Goal: Task Accomplishment & Management: Manage account settings

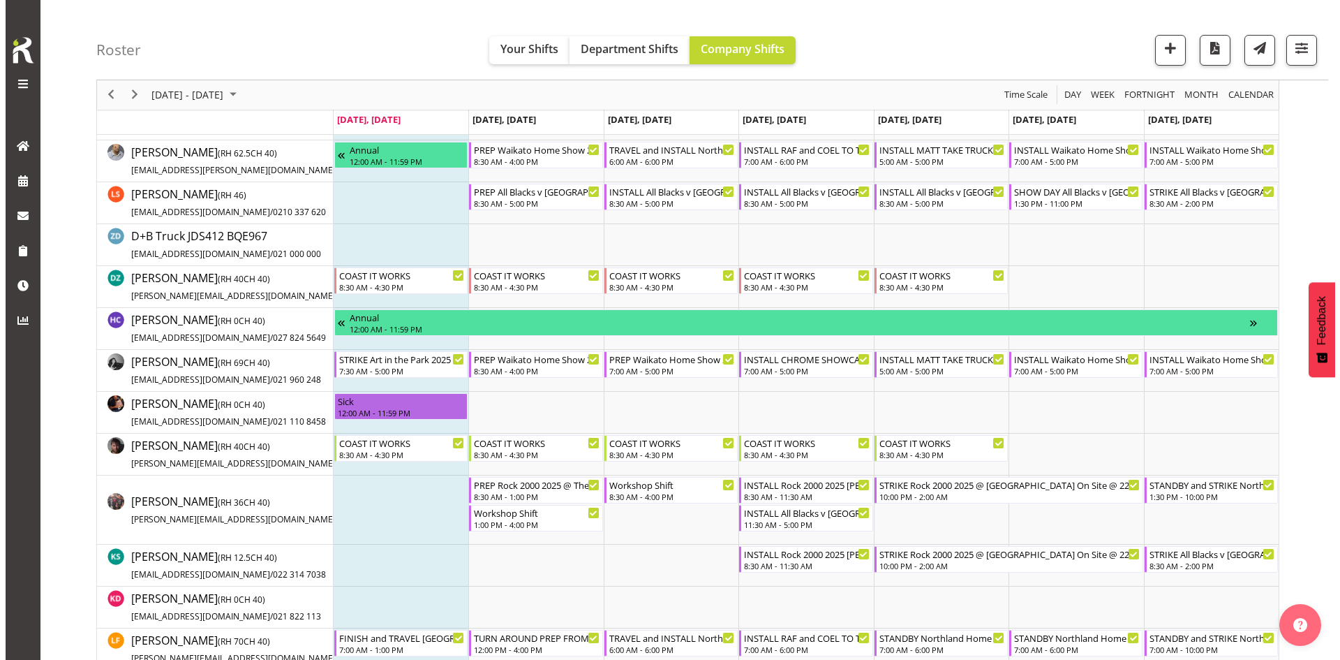
scroll to position [279, 0]
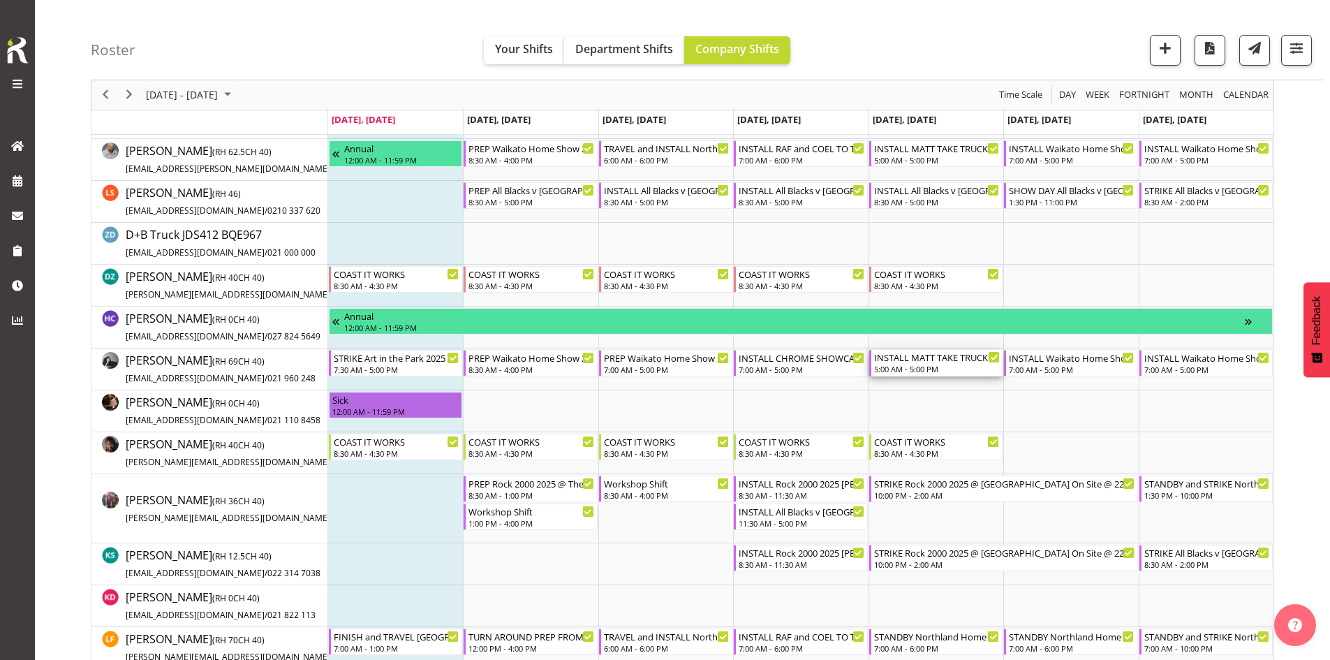
click at [904, 364] on div "INSTALL MATT TAKE TRUCK WITH SCISSOR Waikato Home Show 2025 @ [GEOGRAPHIC_DATA]…" at bounding box center [937, 363] width 126 height 27
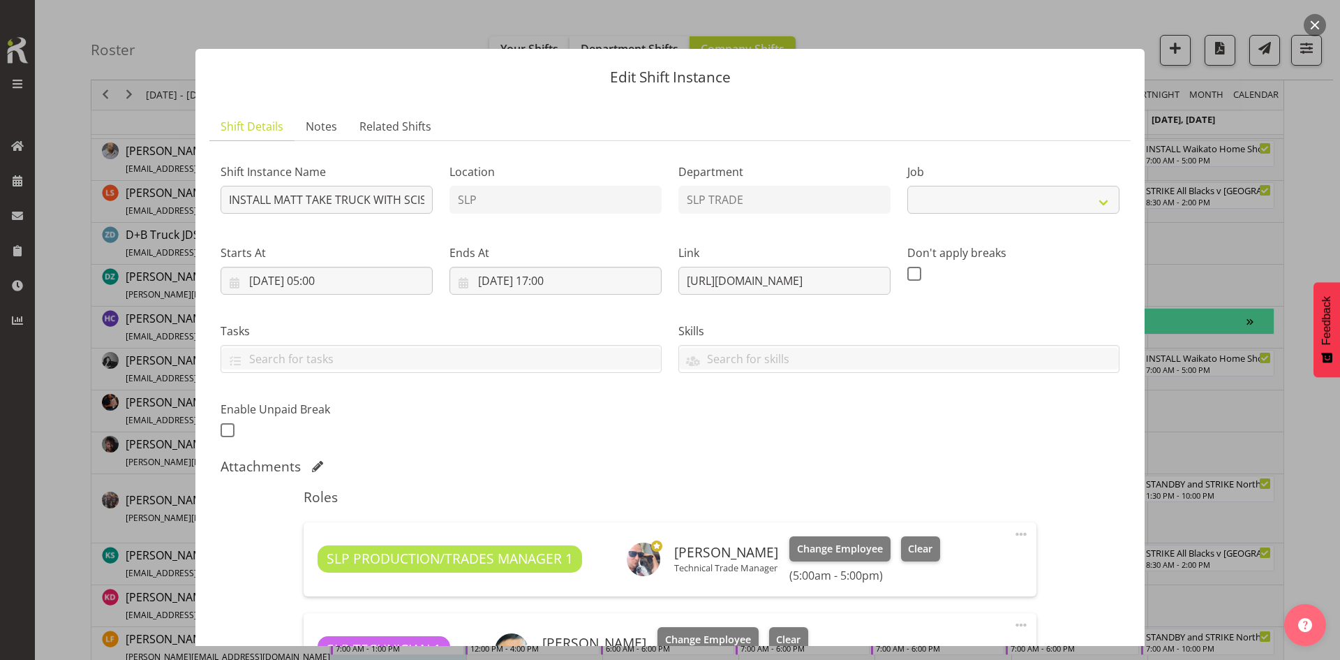
scroll to position [419, 0]
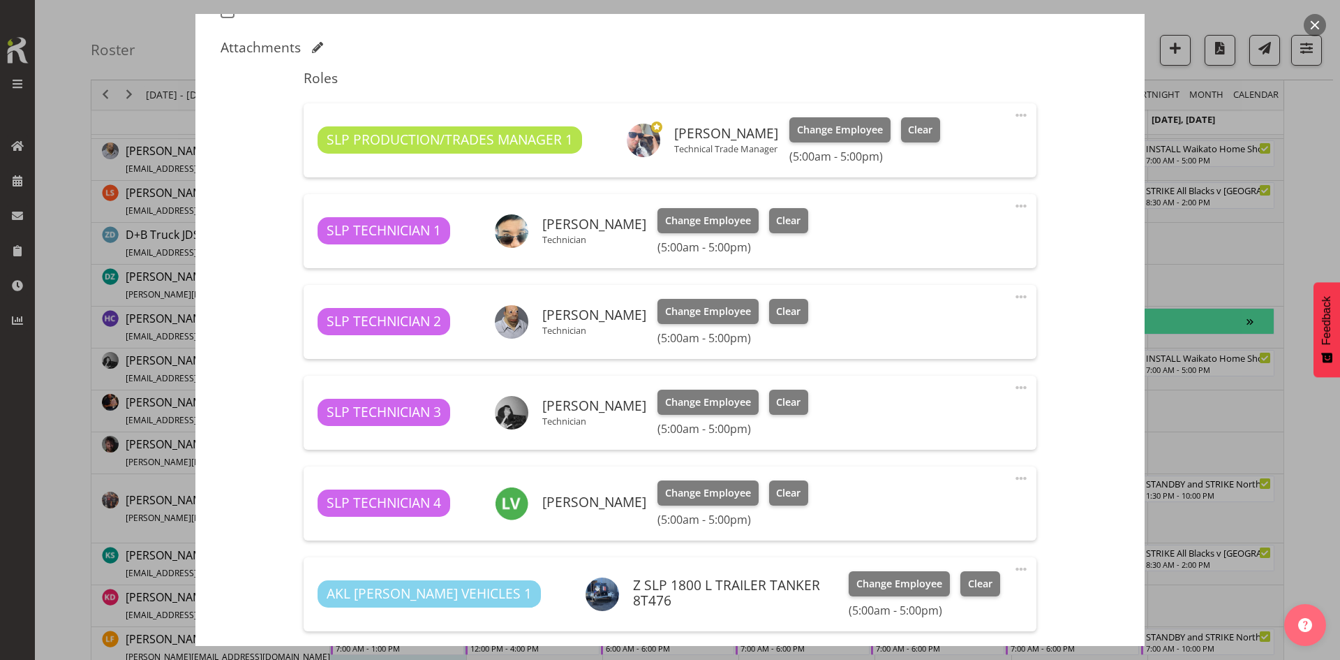
select select "9156"
click at [1321, 26] on button "button" at bounding box center [1315, 25] width 22 height 22
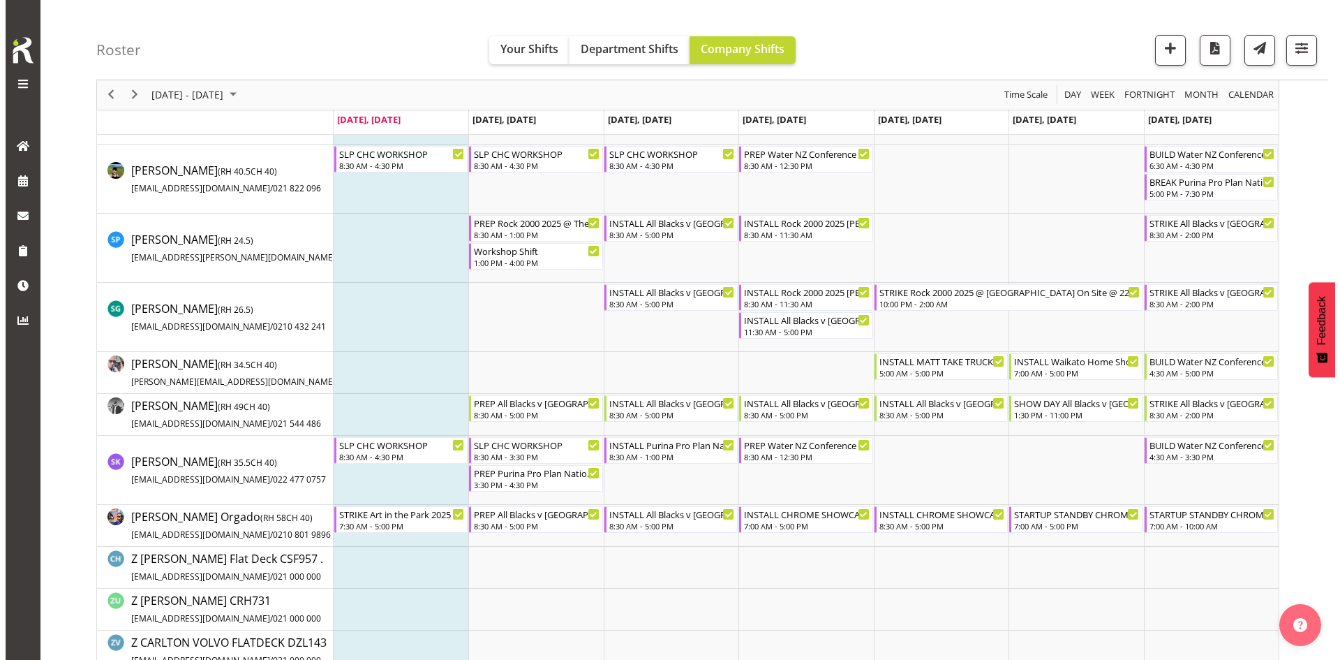
scroll to position [1187, 0]
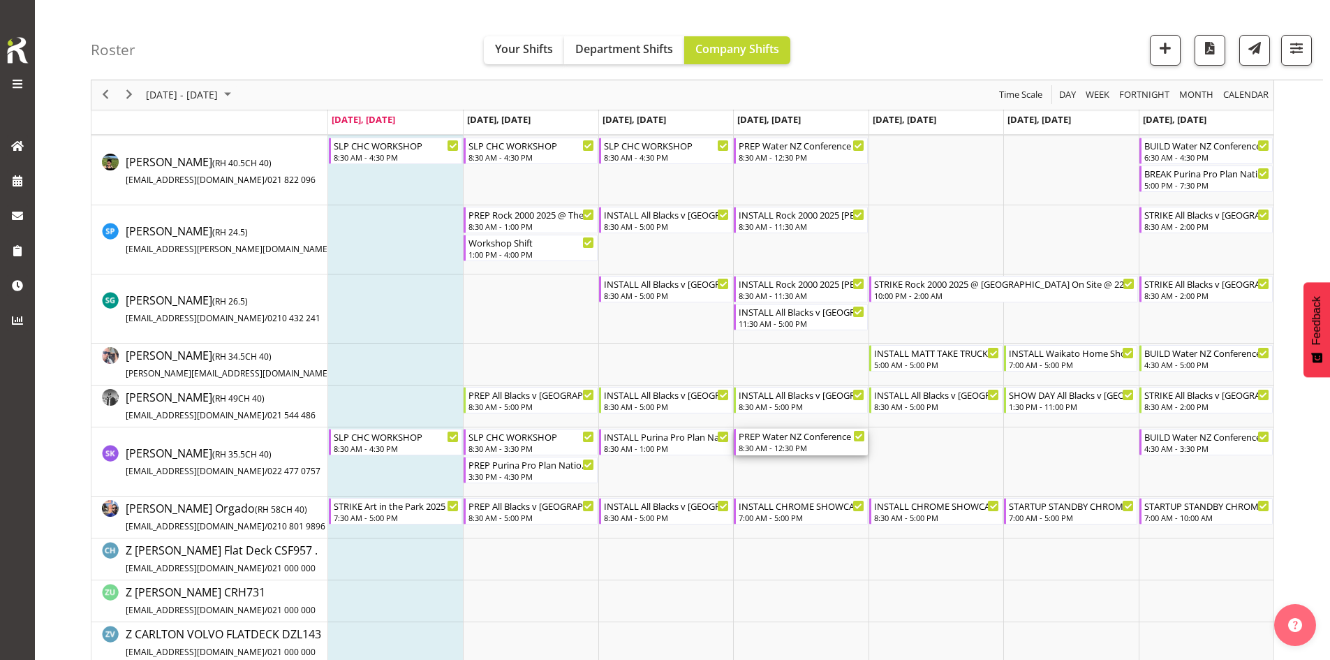
click at [818, 440] on div "PREP Water NZ Conference 2025" at bounding box center [802, 436] width 126 height 14
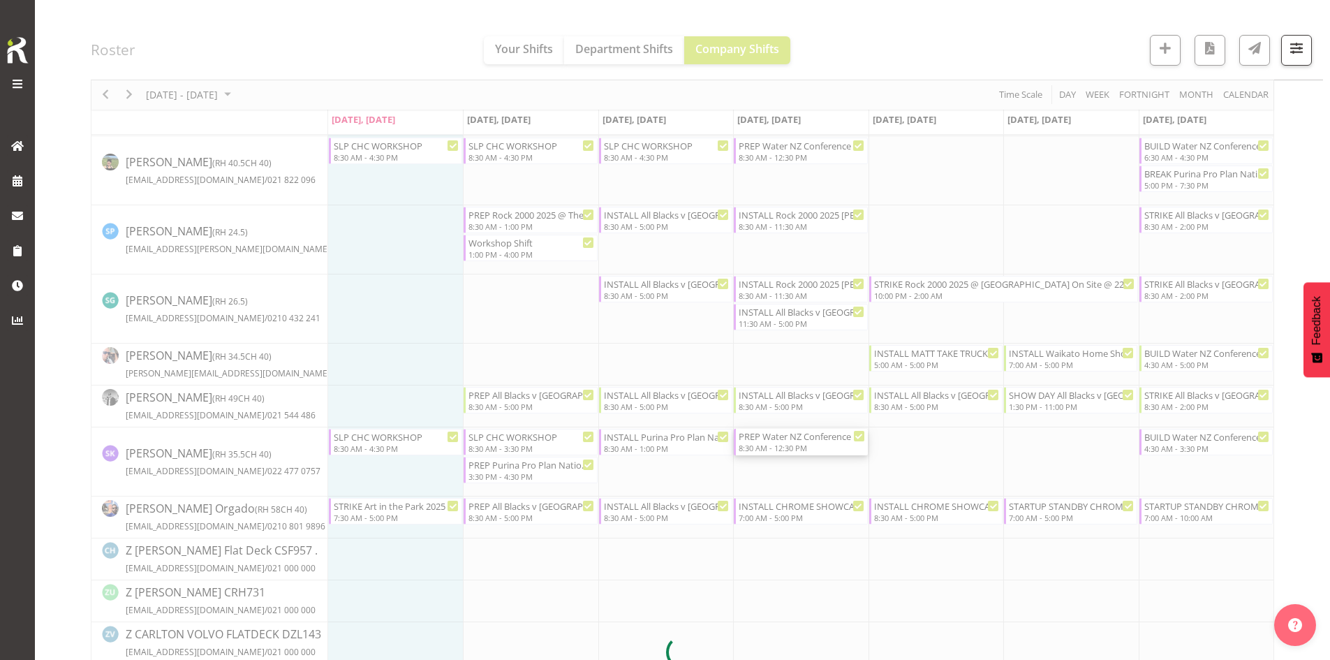
select select
select select "8"
select select "2025"
select select "12"
select select "30"
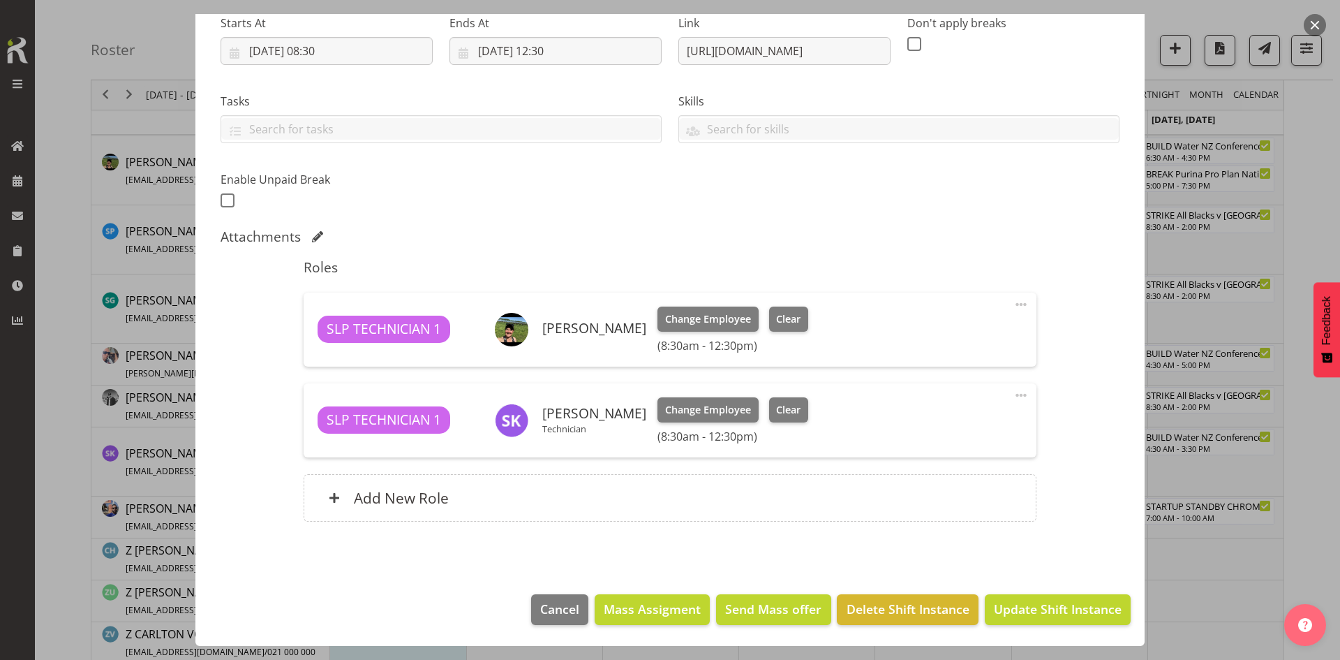
select select "10258"
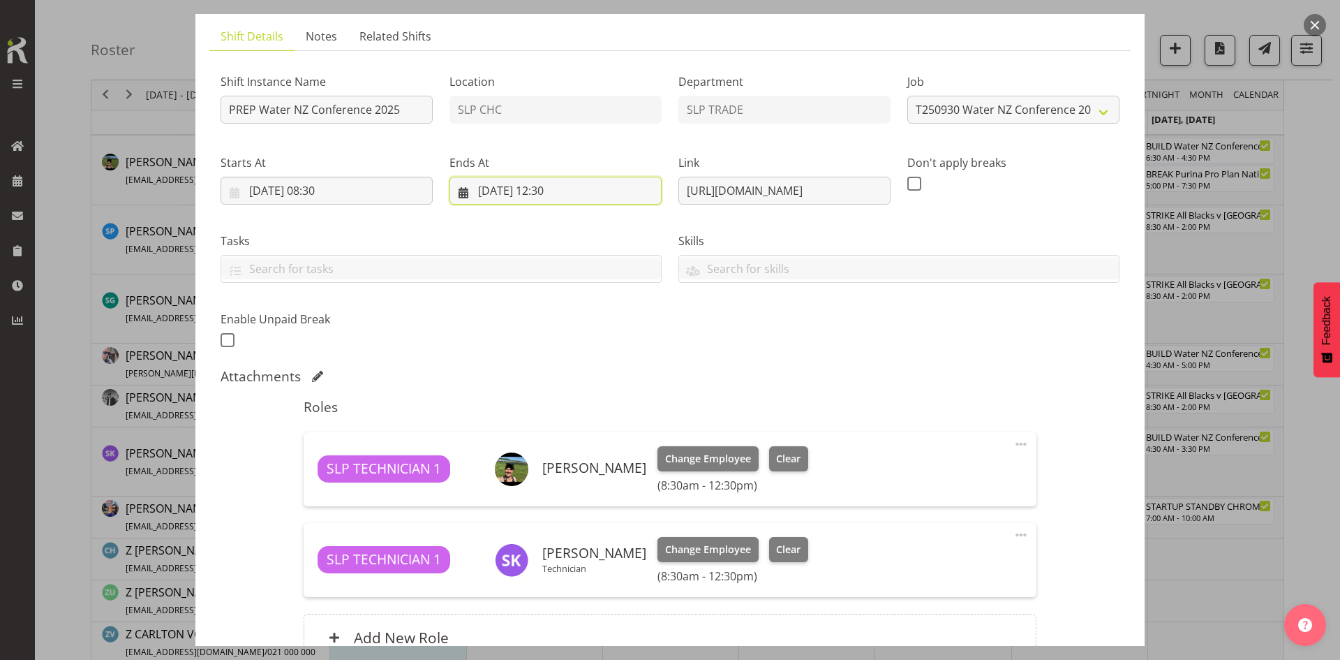
click at [577, 187] on input "[DATE] 12:30" at bounding box center [556, 191] width 212 height 28
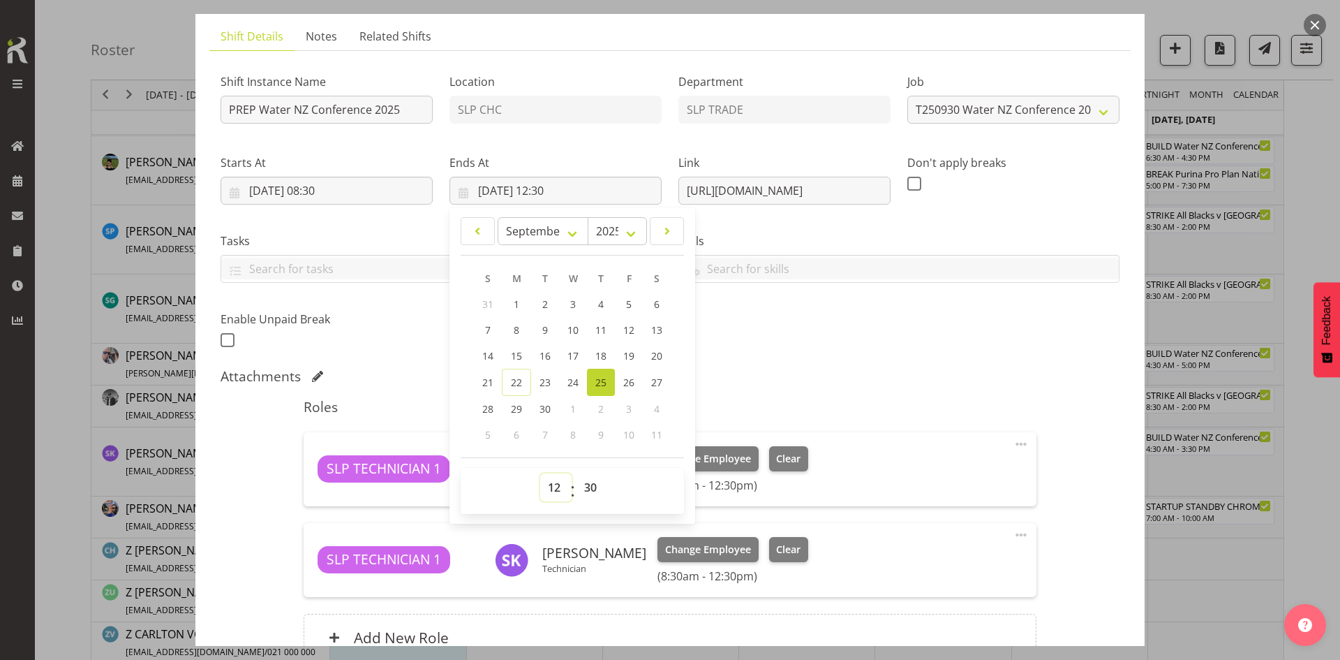
click at [560, 476] on select "00 01 02 03 04 05 06 07 08 09 10 11 12 13 14 15 16 17 18 19 20 21 22 23" at bounding box center [555, 487] width 31 height 28
select select "16"
click at [540, 473] on select "00 01 02 03 04 05 06 07 08 09 10 11 12 13 14 15 16 17 18 19 20 21 22 23" at bounding box center [555, 487] width 31 height 28
type input "[DATE] 16:30"
click at [864, 394] on div "Roles SLP TECHNICIAN 1 [PERSON_NAME] Change Employee Clear (8:30am - 4:30pm) Ed…" at bounding box center [669, 534] width 749 height 288
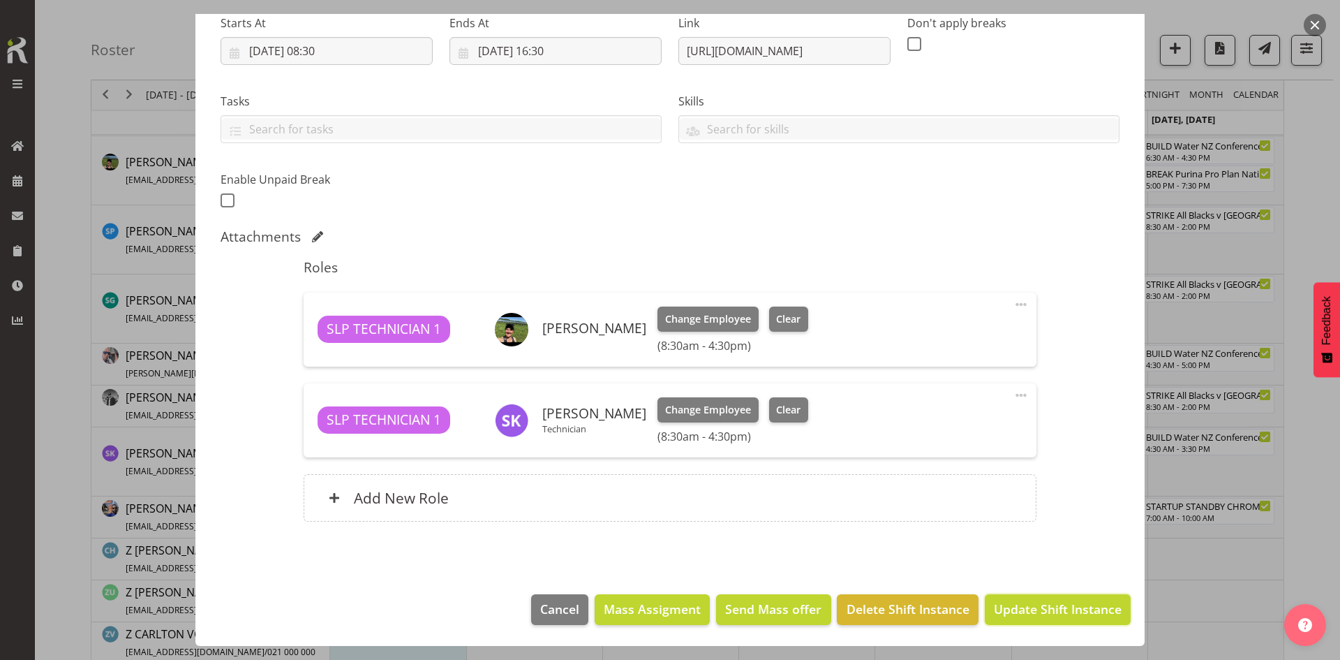
click at [1023, 622] on button "Update Shift Instance" at bounding box center [1058, 609] width 146 height 31
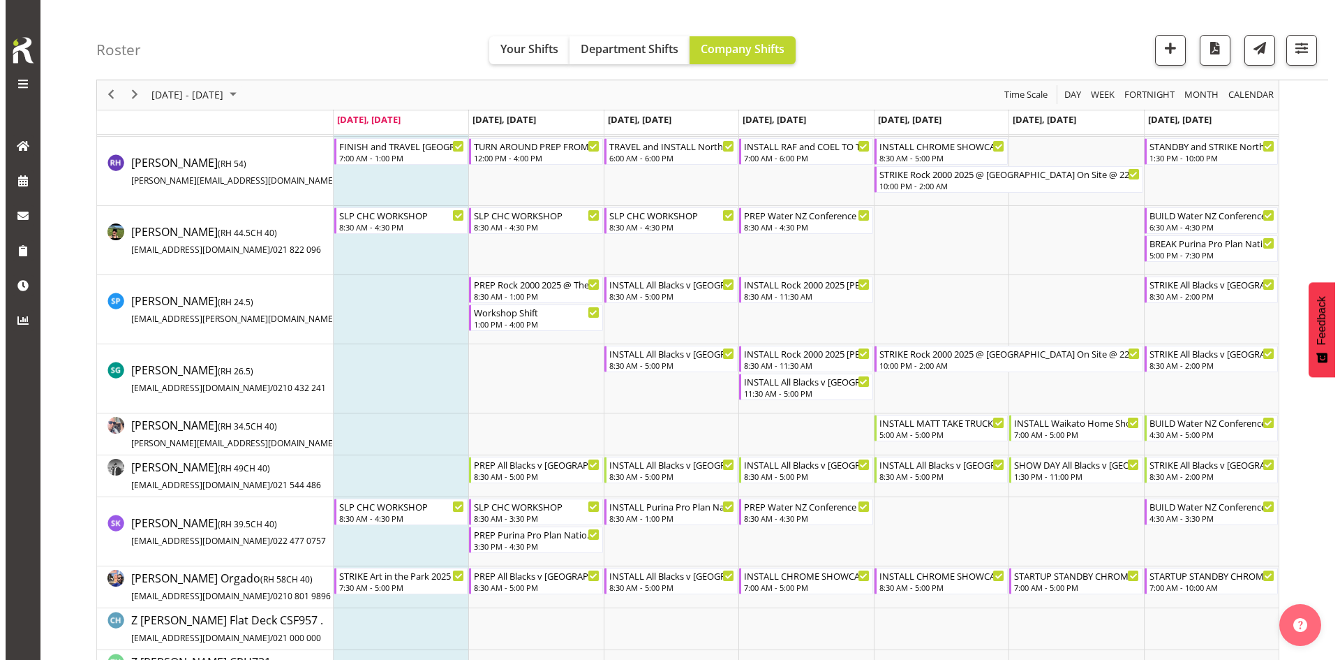
scroll to position [1256, 0]
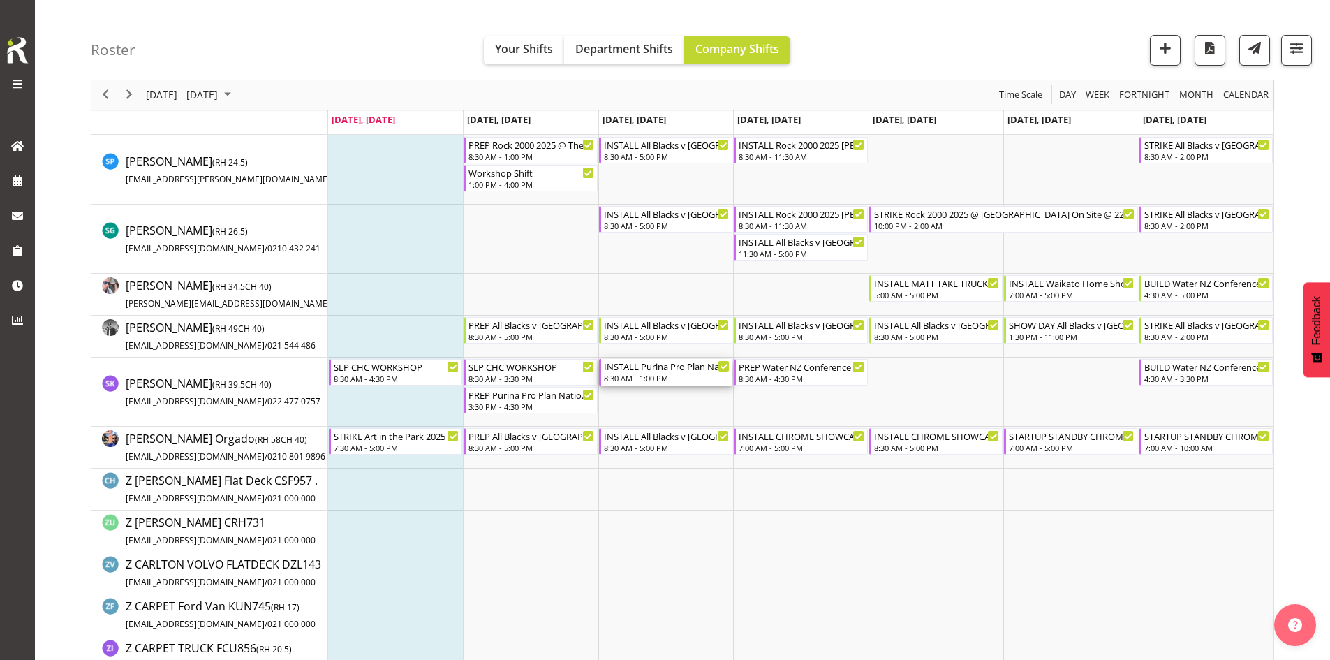
click at [647, 369] on div "INSTALL Purina Pro Plan National Dog Show @ [GEOGRAPHIC_DATA] Rangiora On Site …" at bounding box center [667, 366] width 126 height 14
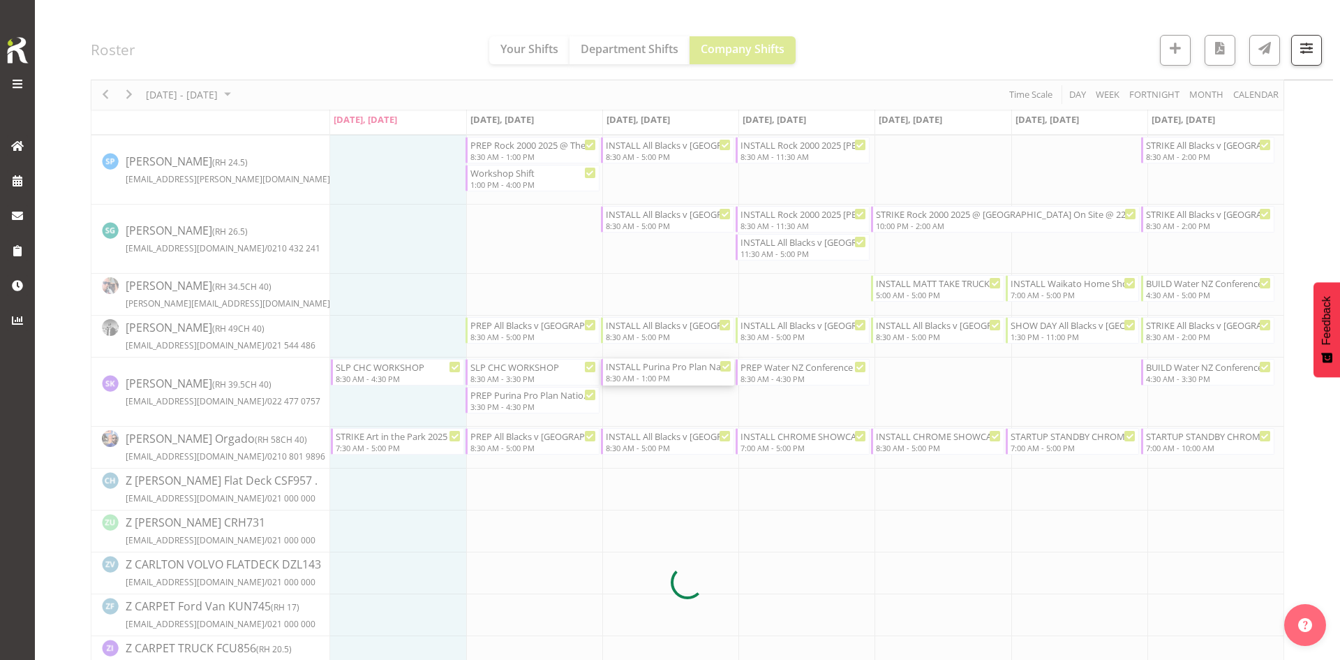
select select
select select "8"
select select "2025"
select select "13"
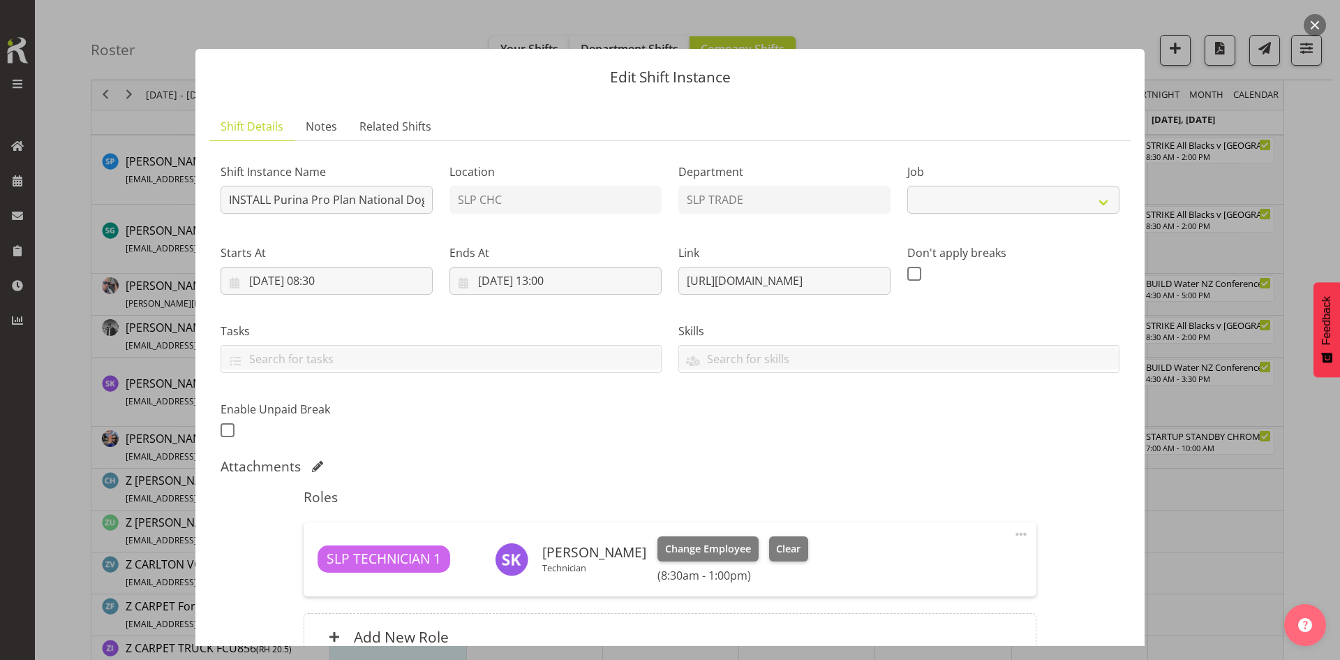
select select "10370"
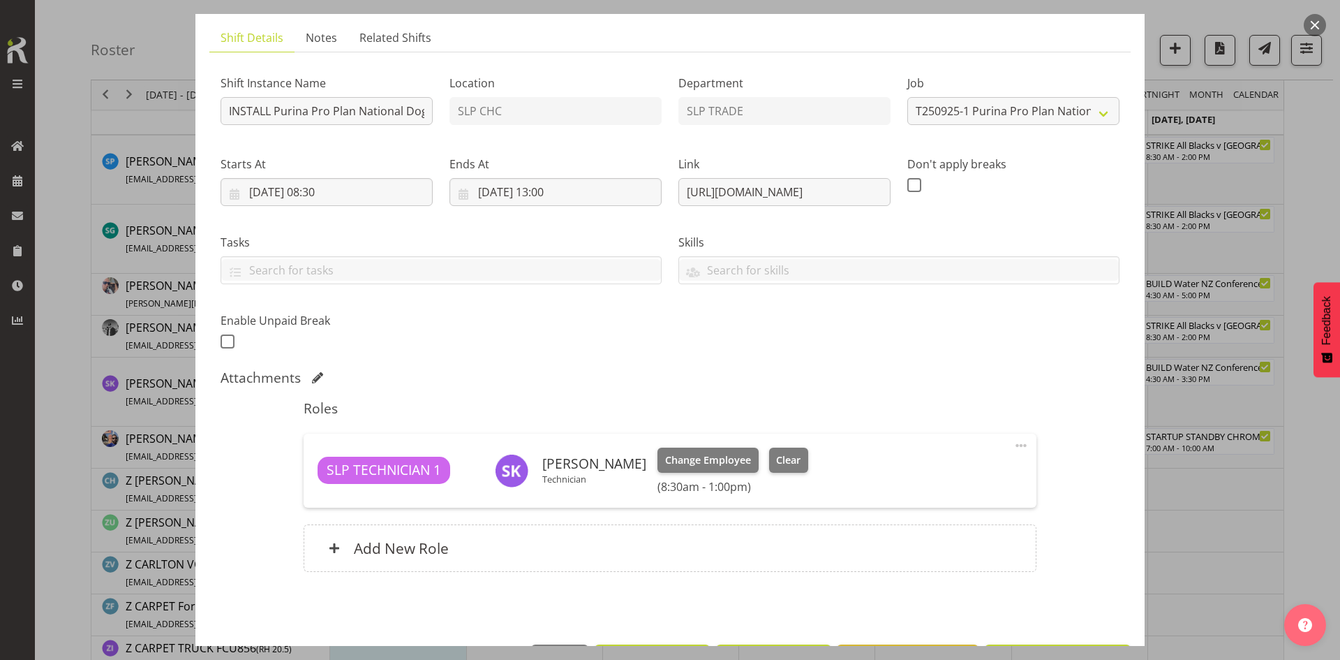
scroll to position [69, 0]
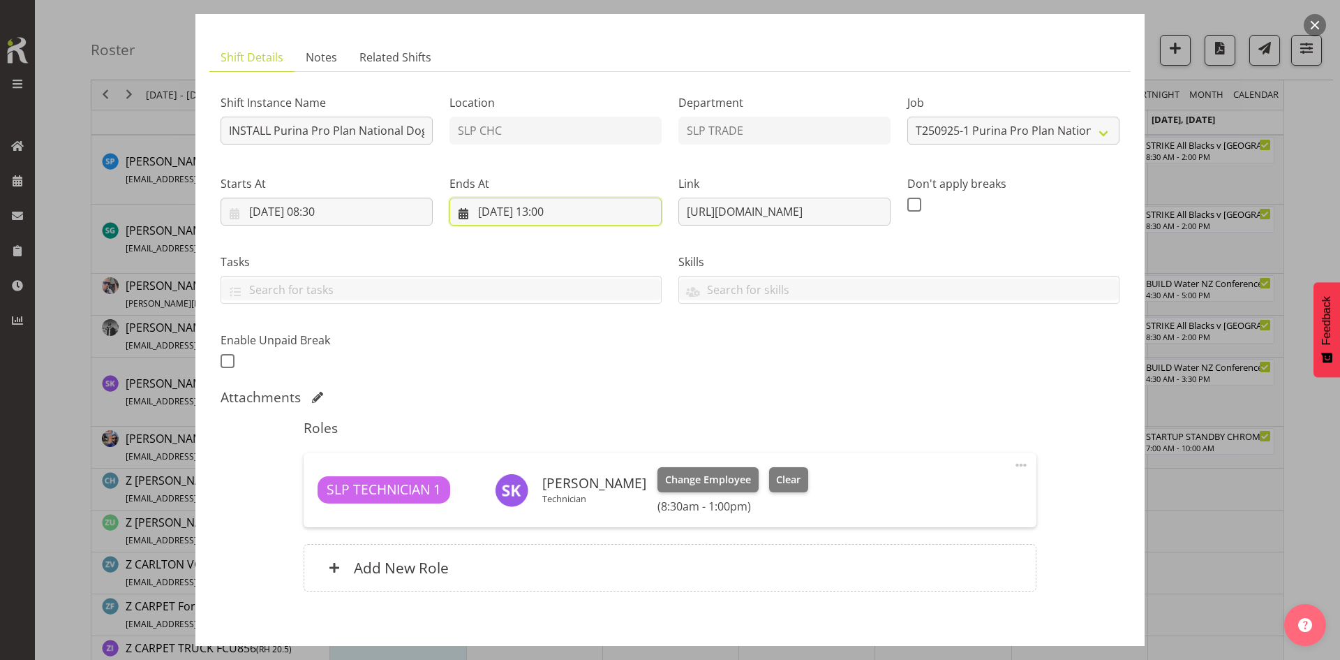
click at [579, 216] on input "[DATE] 13:00" at bounding box center [556, 212] width 212 height 28
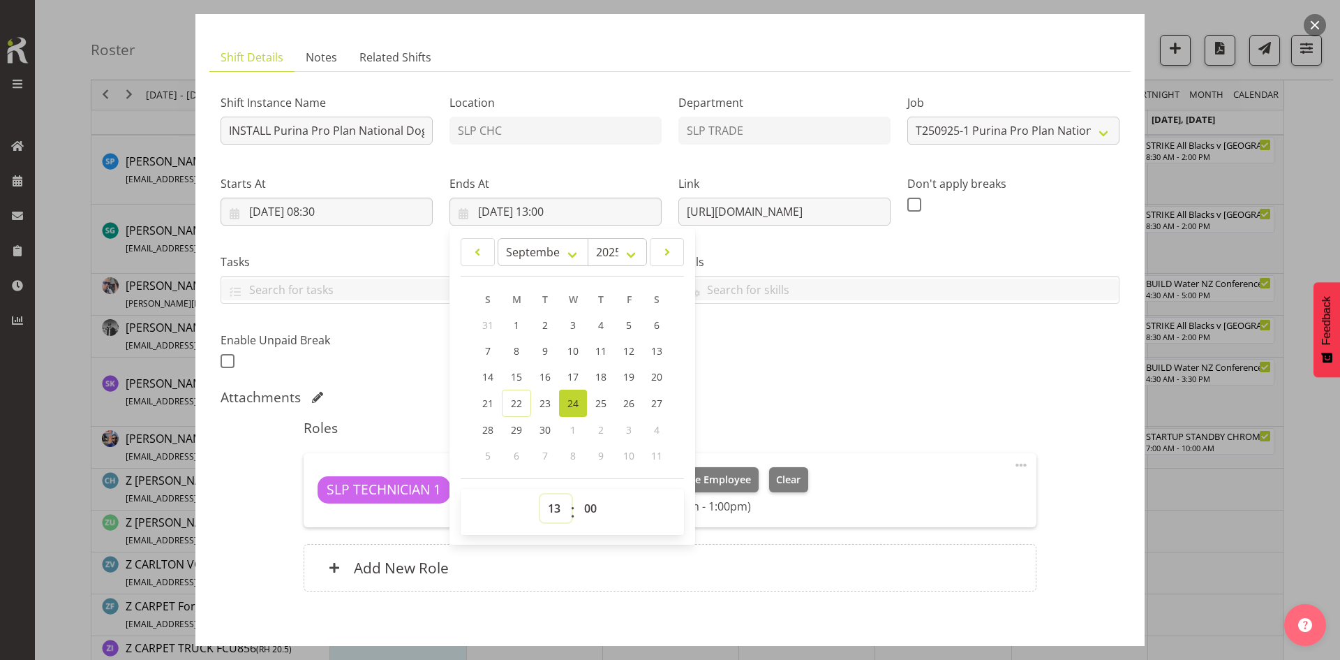
click at [553, 500] on select "00 01 02 03 04 05 06 07 08 09 10 11 12 13 14 15 16 17 18 19 20 21 22 23" at bounding box center [555, 508] width 31 height 28
select select "11"
click at [540, 494] on select "00 01 02 03 04 05 06 07 08 09 10 11 12 13 14 15 16 17 18 19 20 21 22 23" at bounding box center [555, 508] width 31 height 28
type input "[DATE] 11:00"
click at [806, 384] on div "Shift Instance Name INSTALL Purina Pro Plan National Dog Show @ [GEOGRAPHIC_DAT…" at bounding box center [670, 345] width 899 height 525
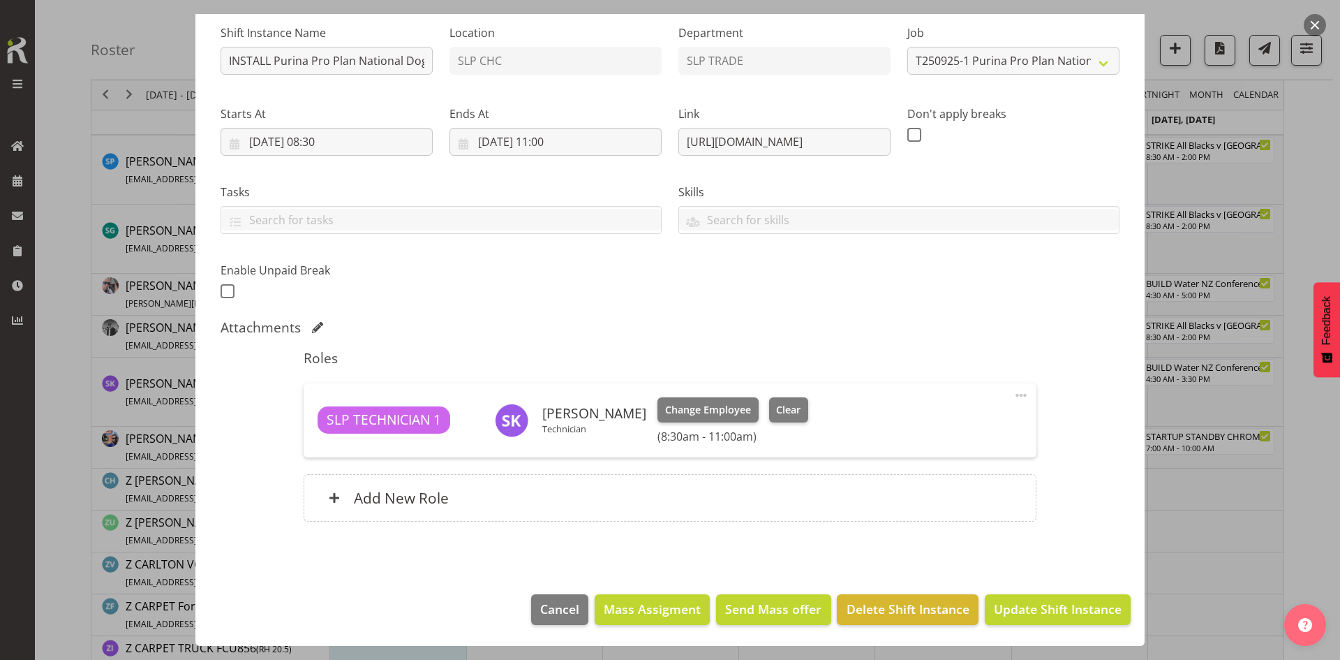
click at [1011, 507] on div "Edit Shift Instance Shift Details Notes Related Shifts Shift Instance Name INST…" at bounding box center [669, 191] width 977 height 632
click at [1020, 600] on span "Update Shift Instance" at bounding box center [1058, 609] width 128 height 18
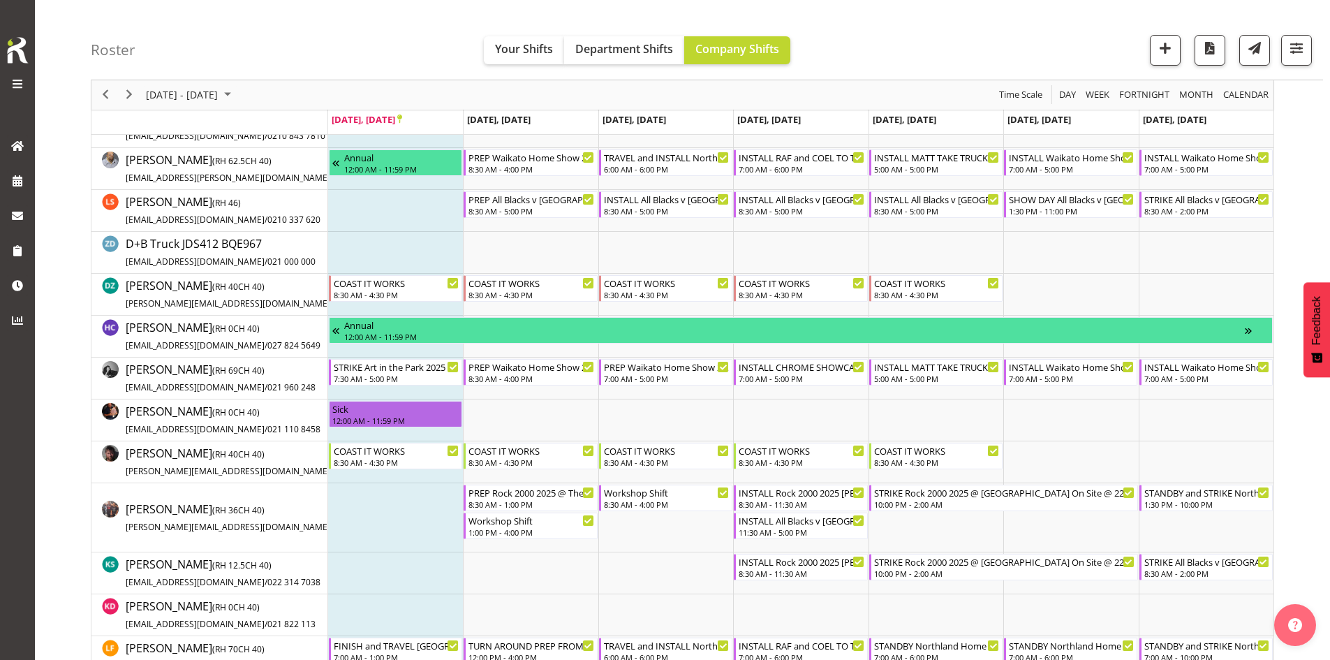
scroll to position [218, 0]
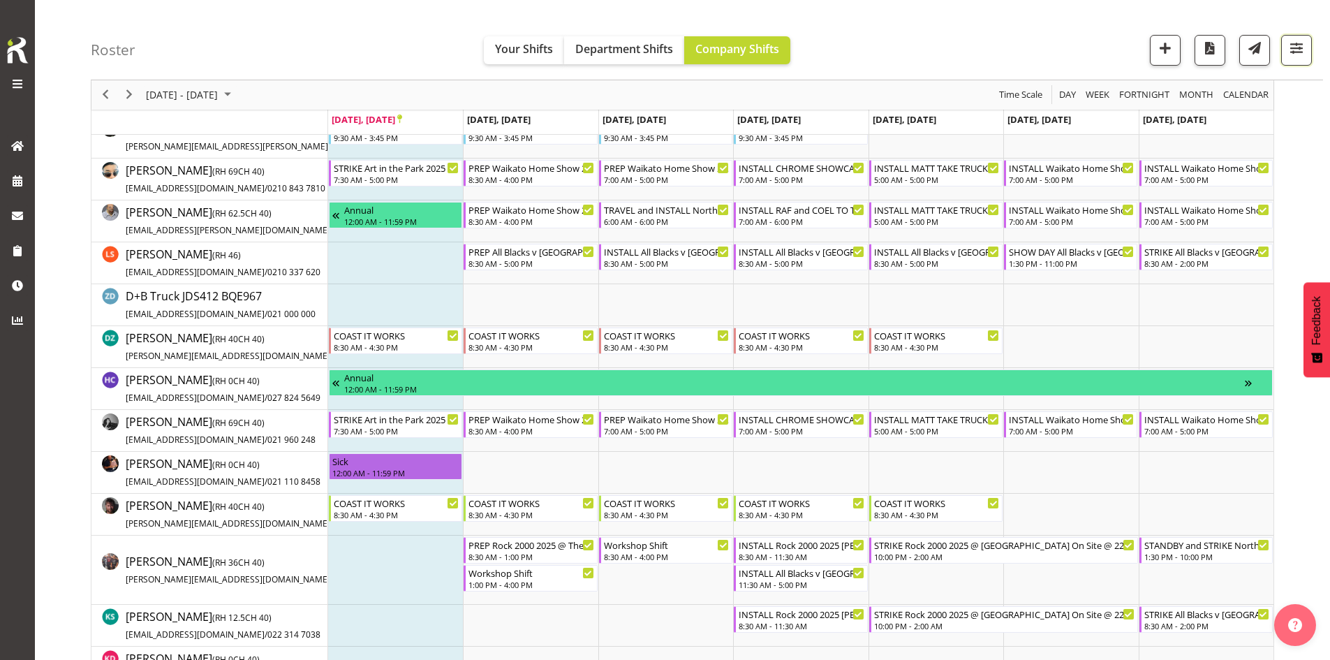
click at [1296, 57] on span "button" at bounding box center [1296, 48] width 18 height 18
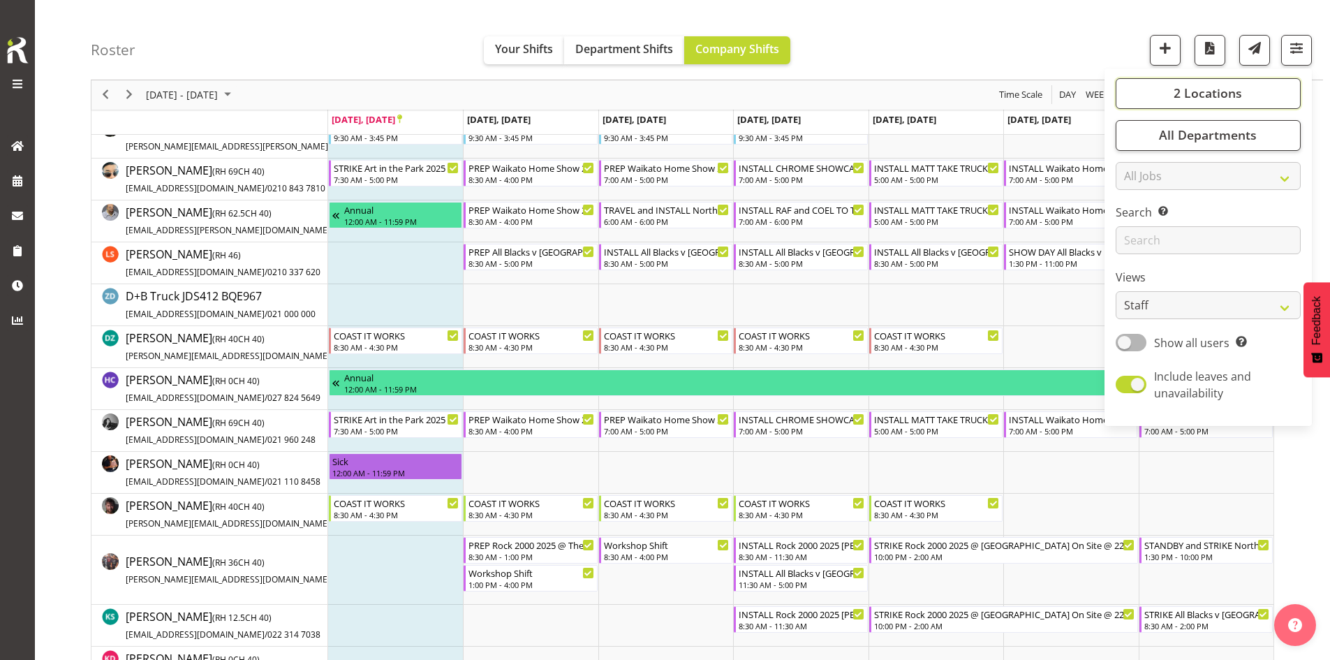
click at [1226, 102] on button "2 Locations" at bounding box center [1207, 93] width 185 height 31
click at [1137, 341] on span at bounding box center [1132, 346] width 11 height 11
click at [1136, 342] on input "SLP" at bounding box center [1131, 346] width 9 height 9
checkbox input "false"
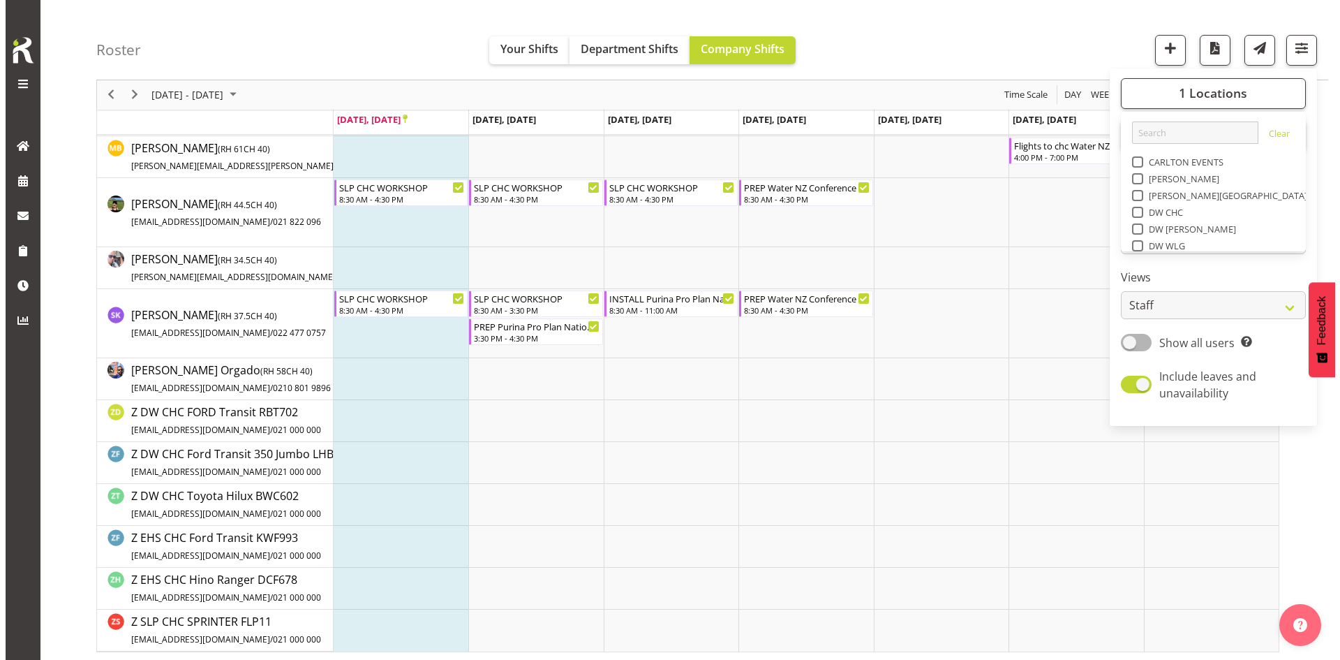
scroll to position [383, 0]
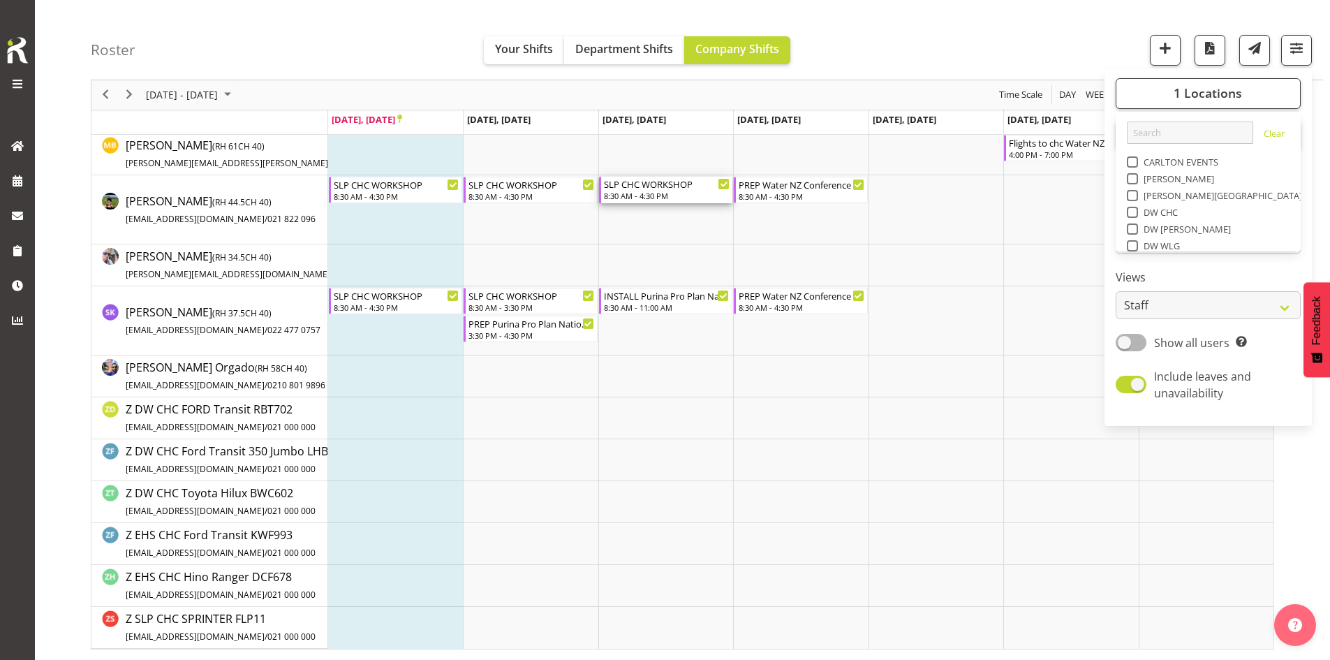
click at [667, 191] on div "SLP CHC WORKSHOP 8:30 AM - 4:30 PM" at bounding box center [667, 190] width 126 height 27
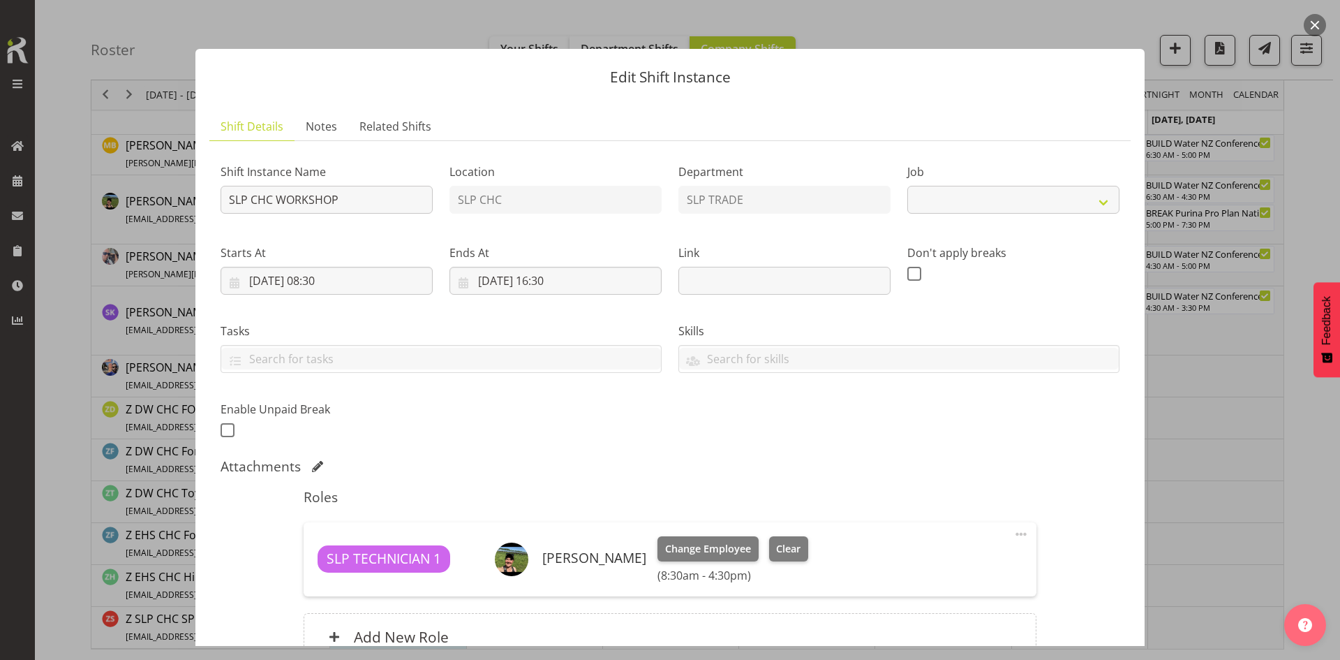
select select "45"
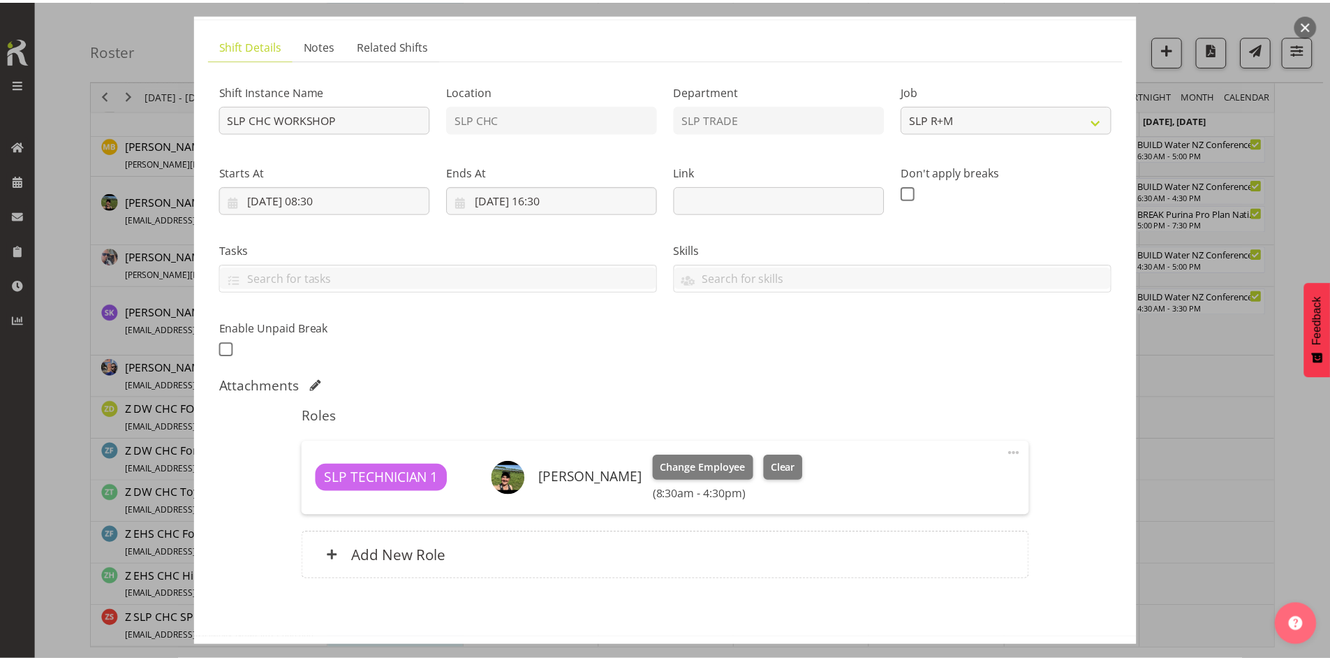
scroll to position [139, 0]
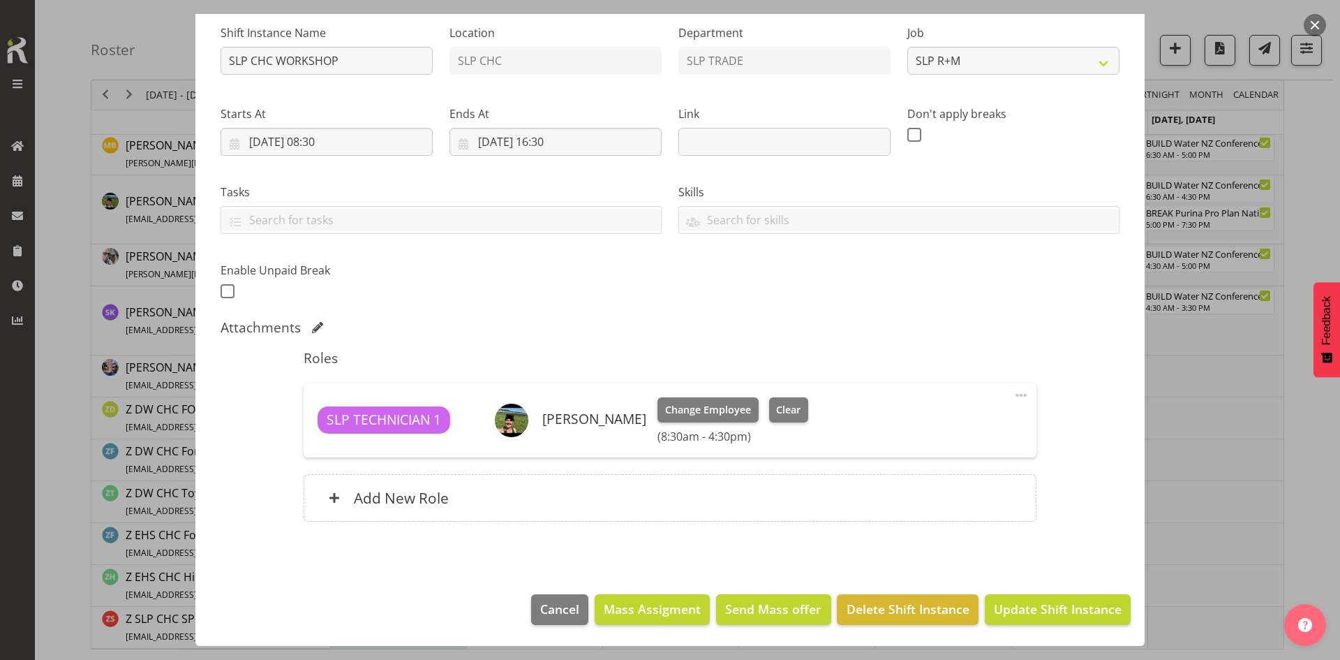
click at [491, 477] on div "Add New Role" at bounding box center [670, 497] width 732 height 47
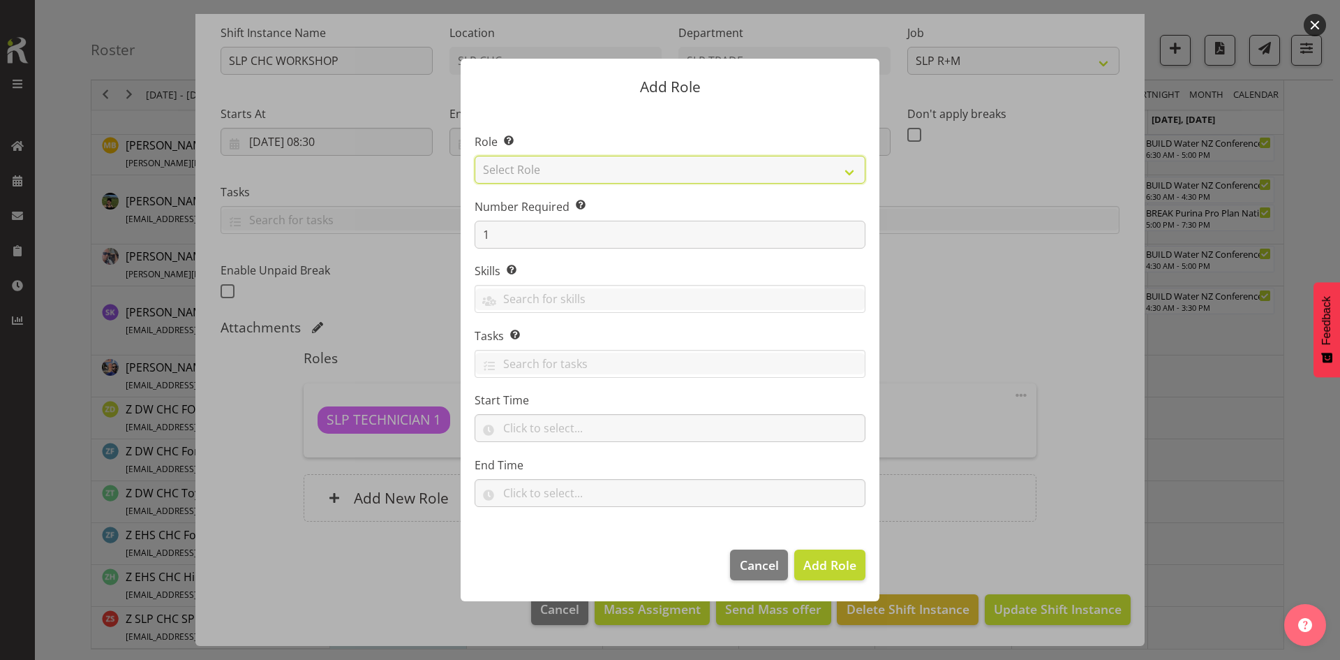
click at [785, 170] on select "Select Role ACCOUNT MANAGER ACCOUNT MANAGER DW ACCOUNTS [PERSON_NAME] VEHICLES …" at bounding box center [670, 170] width 391 height 28
select select "123"
click at [475, 156] on select "Select Role ACCOUNT MANAGER ACCOUNT MANAGER DW ACCOUNTS [PERSON_NAME] VEHICLES …" at bounding box center [670, 170] width 391 height 28
click at [835, 572] on span "Add Role" at bounding box center [829, 564] width 53 height 17
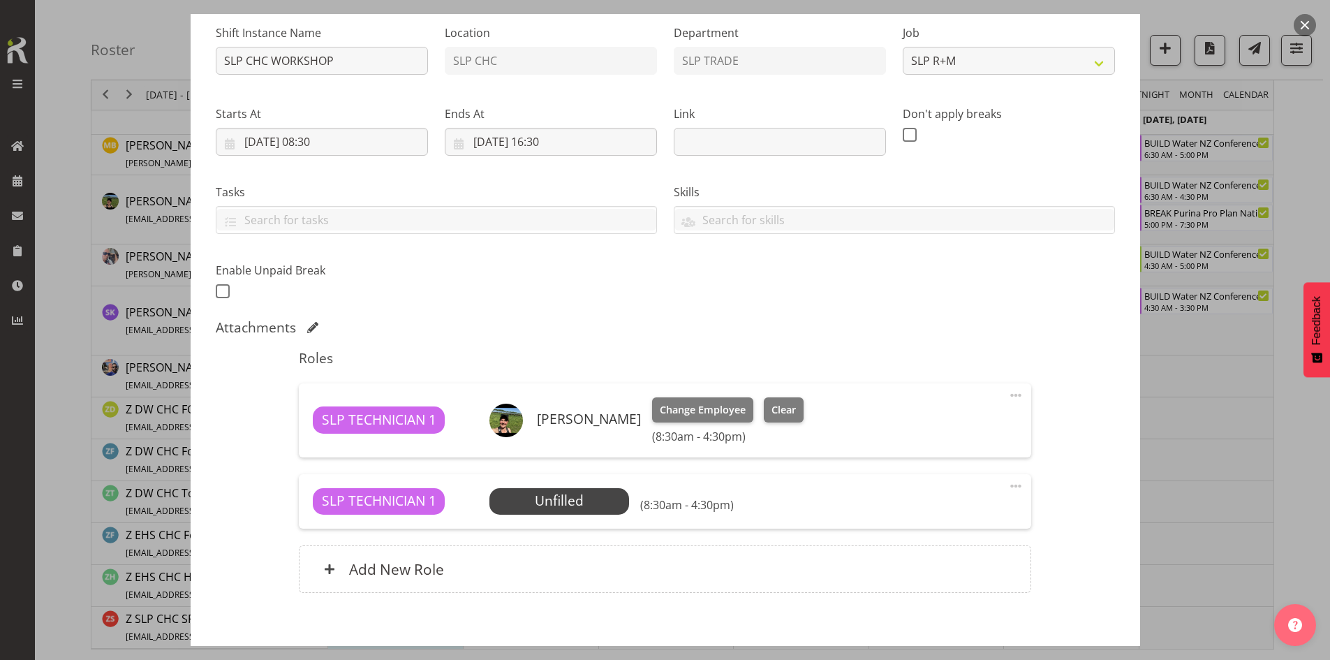
click at [1009, 485] on span at bounding box center [1015, 485] width 17 height 17
click at [947, 518] on link "Edit" at bounding box center [957, 516] width 134 height 25
select select "8"
select select "2025"
select select "8"
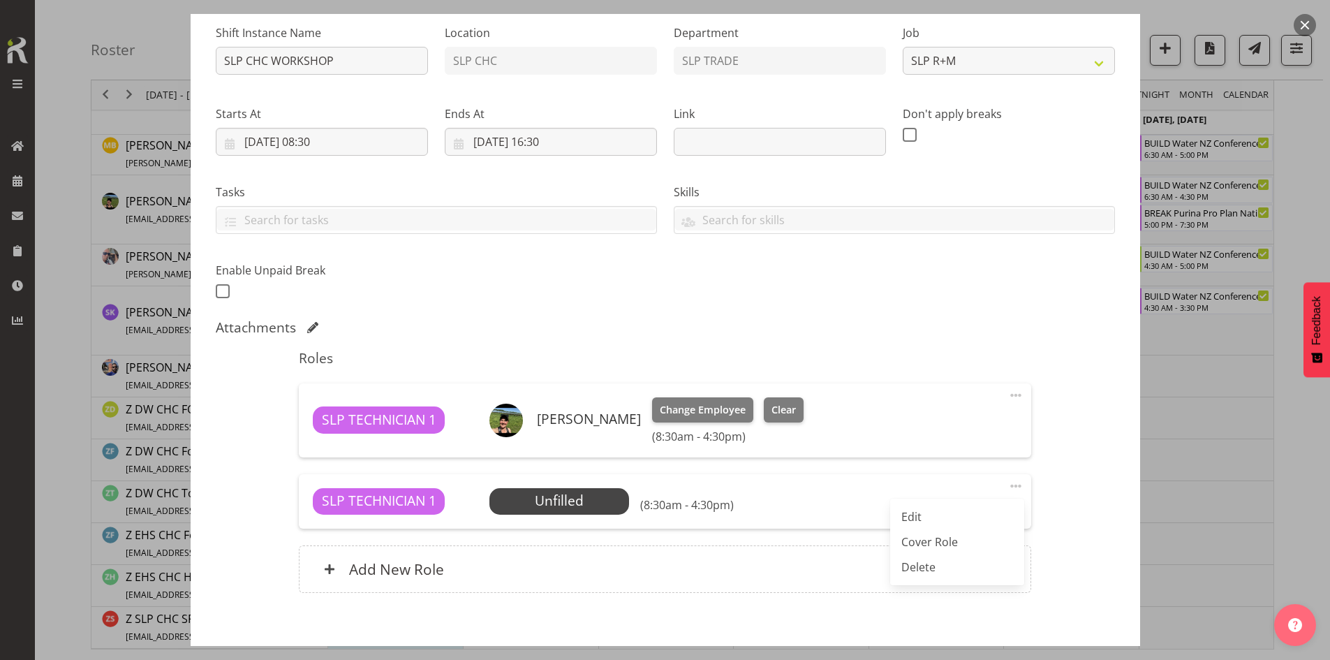
select select "30"
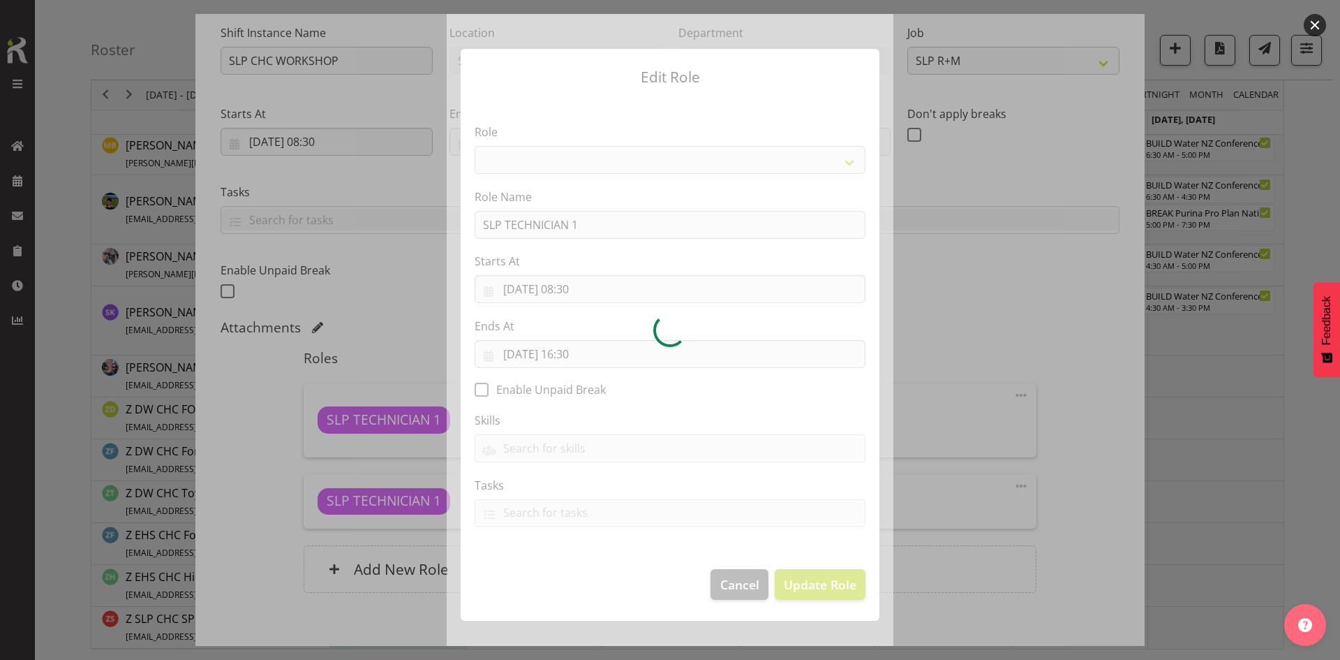
select select "123"
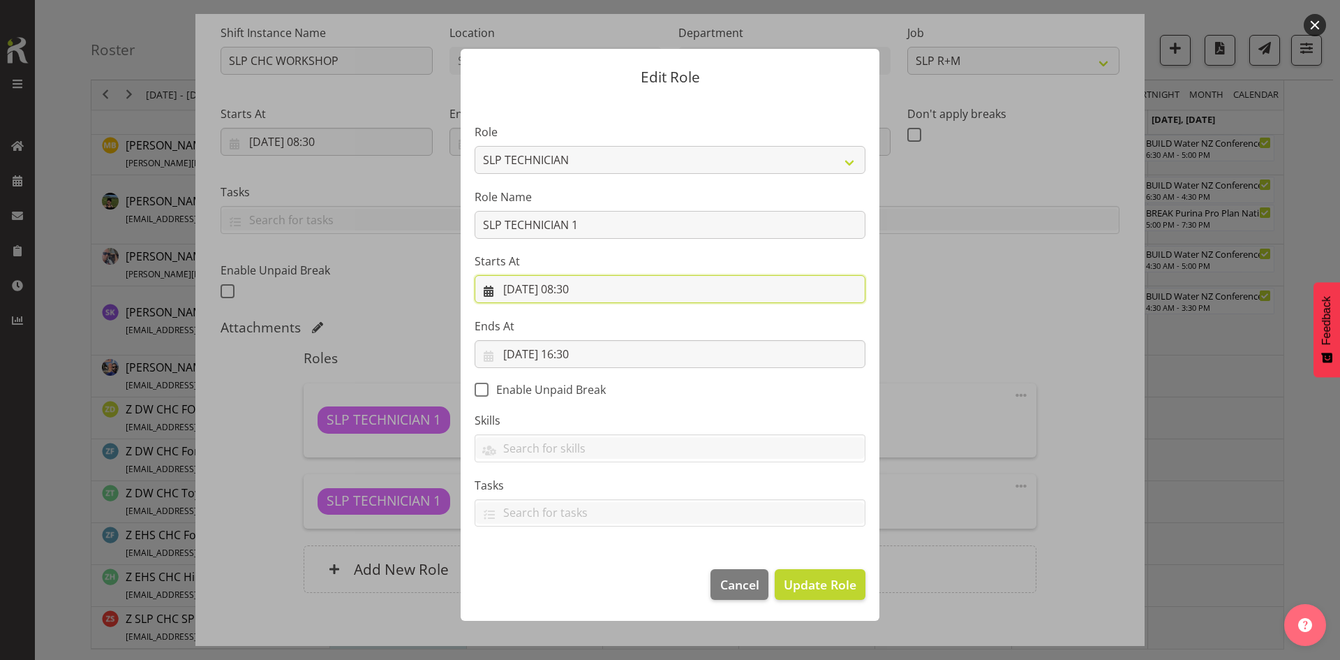
click at [591, 290] on input "[DATE] 08:30" at bounding box center [670, 289] width 391 height 28
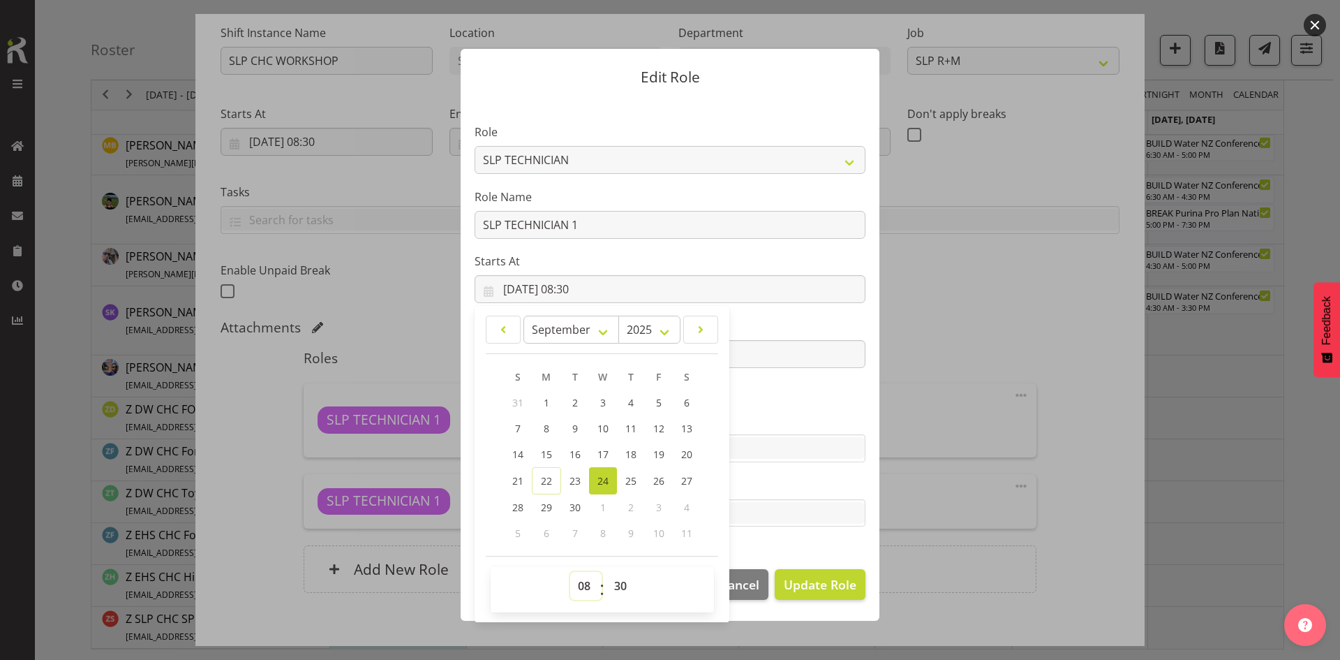
click at [576, 594] on select "00 01 02 03 04 05 06 07 08 09 10 11 12 13 14 15 16 17 18 19 20 21 22 23" at bounding box center [585, 586] width 31 height 28
select select "11"
click at [570, 572] on select "00 01 02 03 04 05 06 07 08 09 10 11 12 13 14 15 16 17 18 19 20 21 22 23" at bounding box center [585, 586] width 31 height 28
type input "[DATE] 11:30"
click at [628, 586] on select "00 01 02 03 04 05 06 07 08 09 10 11 12 13 14 15 16 17 18 19 20 21 22 23 24 25 2…" at bounding box center [622, 586] width 31 height 28
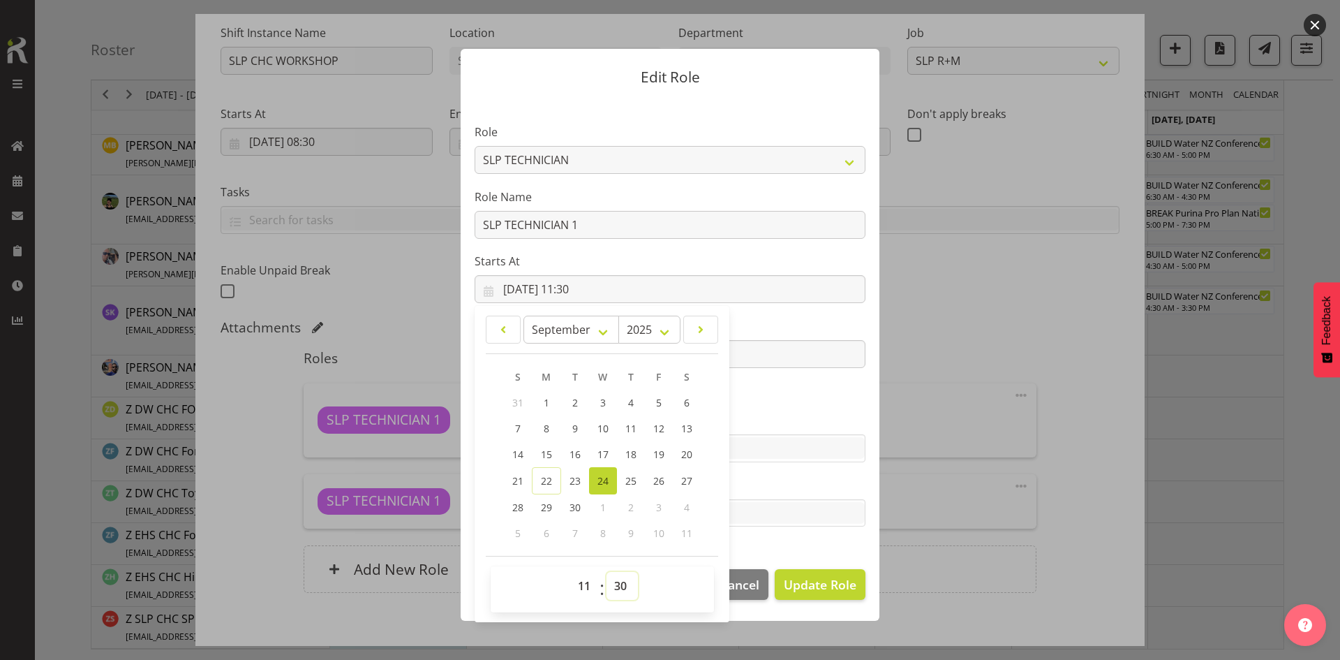
select select "0"
click at [607, 572] on select "00 01 02 03 04 05 06 07 08 09 10 11 12 13 14 15 16 17 18 19 20 21 22 23 24 25 2…" at bounding box center [622, 586] width 31 height 28
type input "[DATE] 11:00"
click at [815, 577] on span "Update Role" at bounding box center [820, 584] width 73 height 18
select select
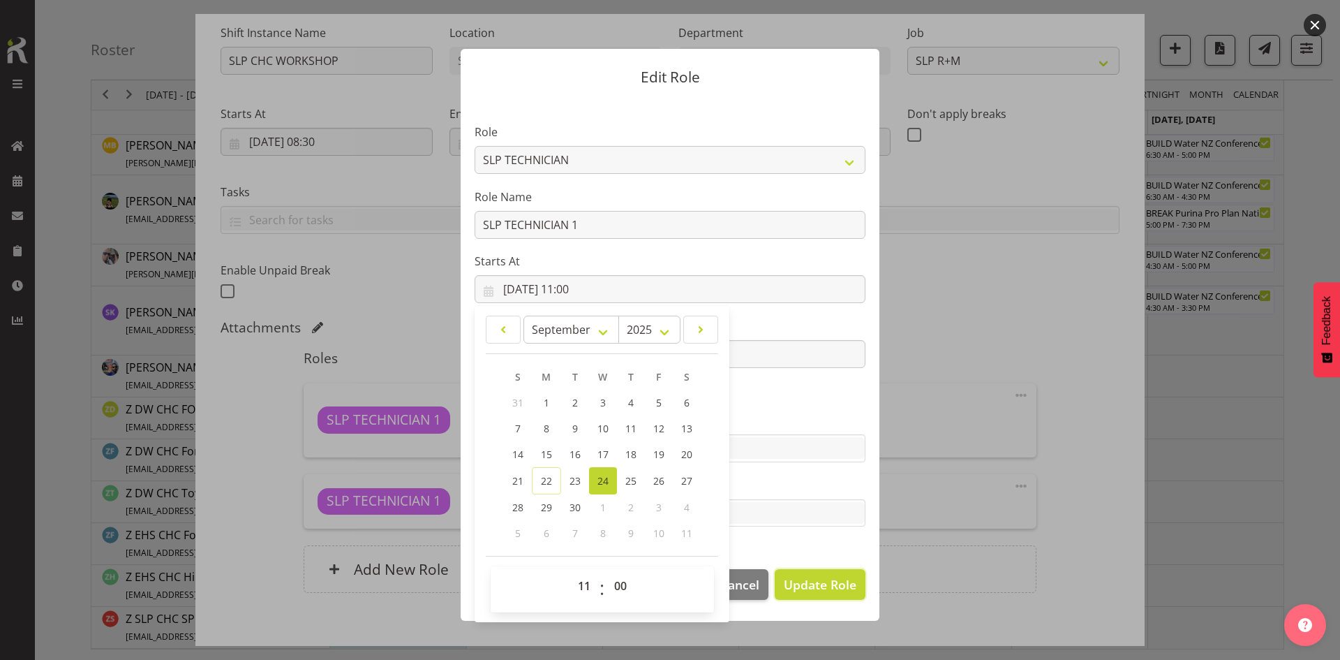
select select
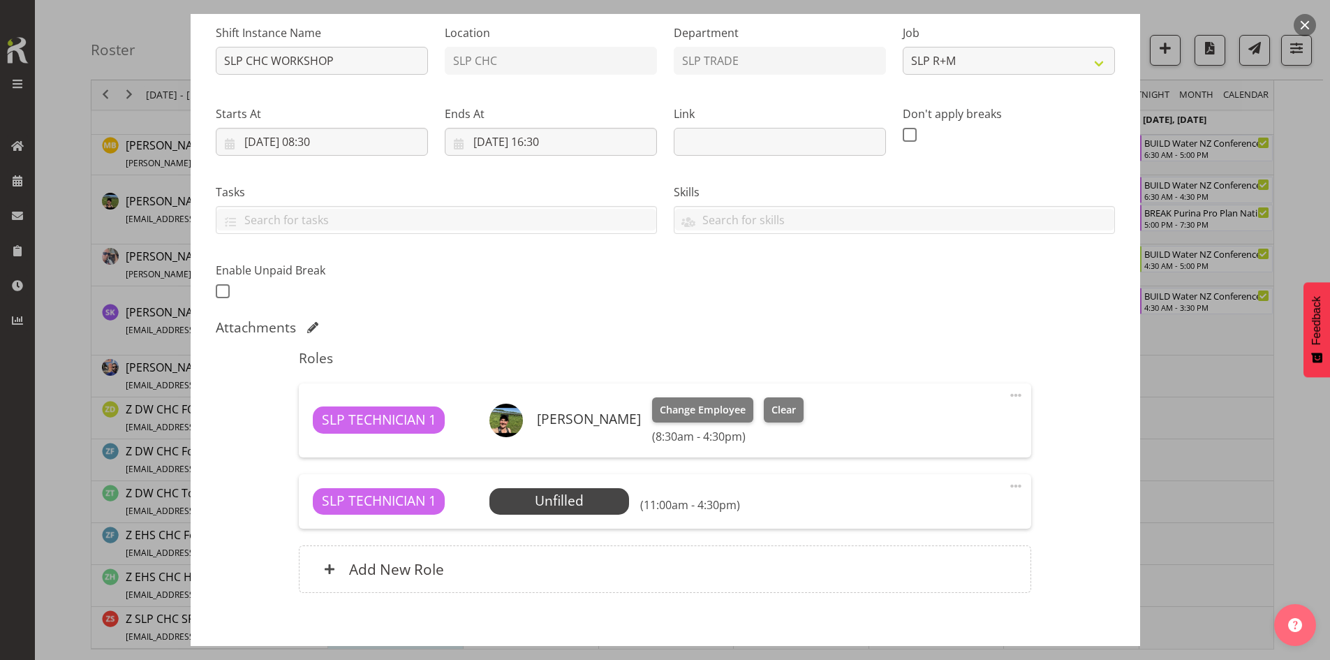
click at [0, 0] on span "Select Employee" at bounding box center [0, 0] width 0 height 0
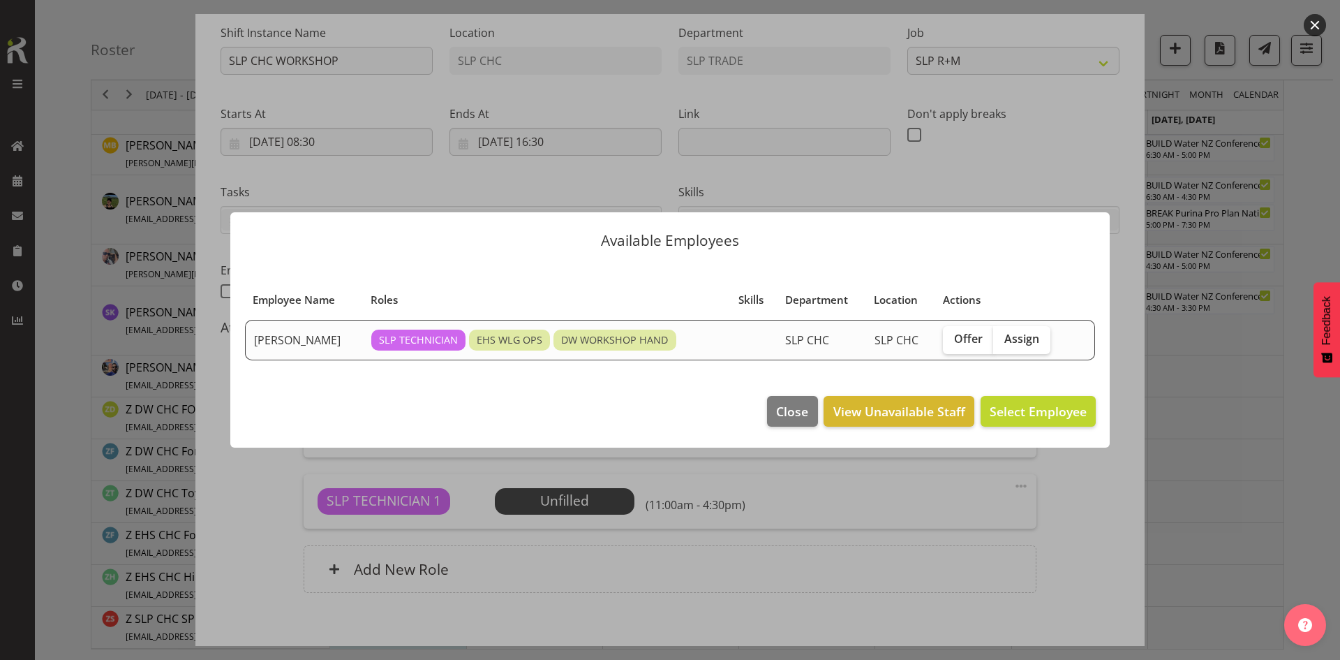
click at [1032, 345] on span "Assign" at bounding box center [1021, 339] width 35 height 14
click at [1002, 343] on input "Assign" at bounding box center [997, 338] width 9 height 9
checkbox input "true"
click at [1030, 383] on footer "Close View Unavailable Staff Assign [PERSON_NAME]" at bounding box center [670, 415] width 880 height 66
click at [1026, 399] on button "Assign [PERSON_NAME]" at bounding box center [1016, 411] width 159 height 31
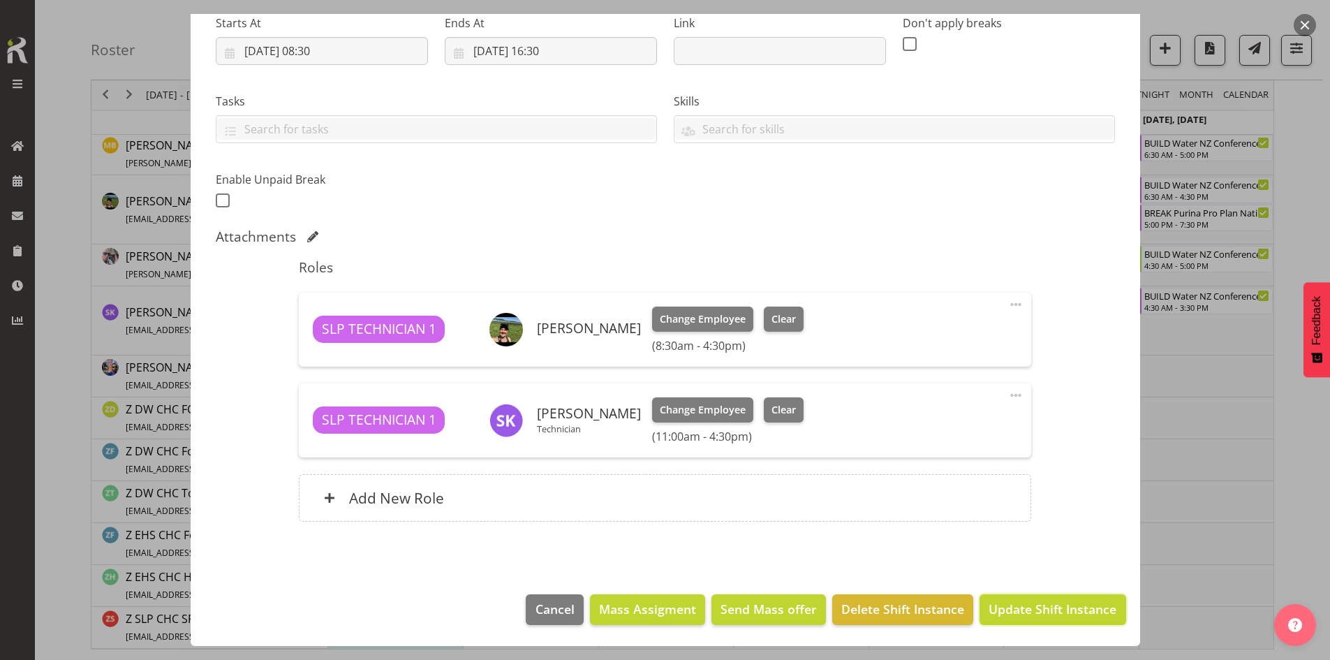
click at [1026, 611] on span "Update Shift Instance" at bounding box center [1052, 609] width 128 height 18
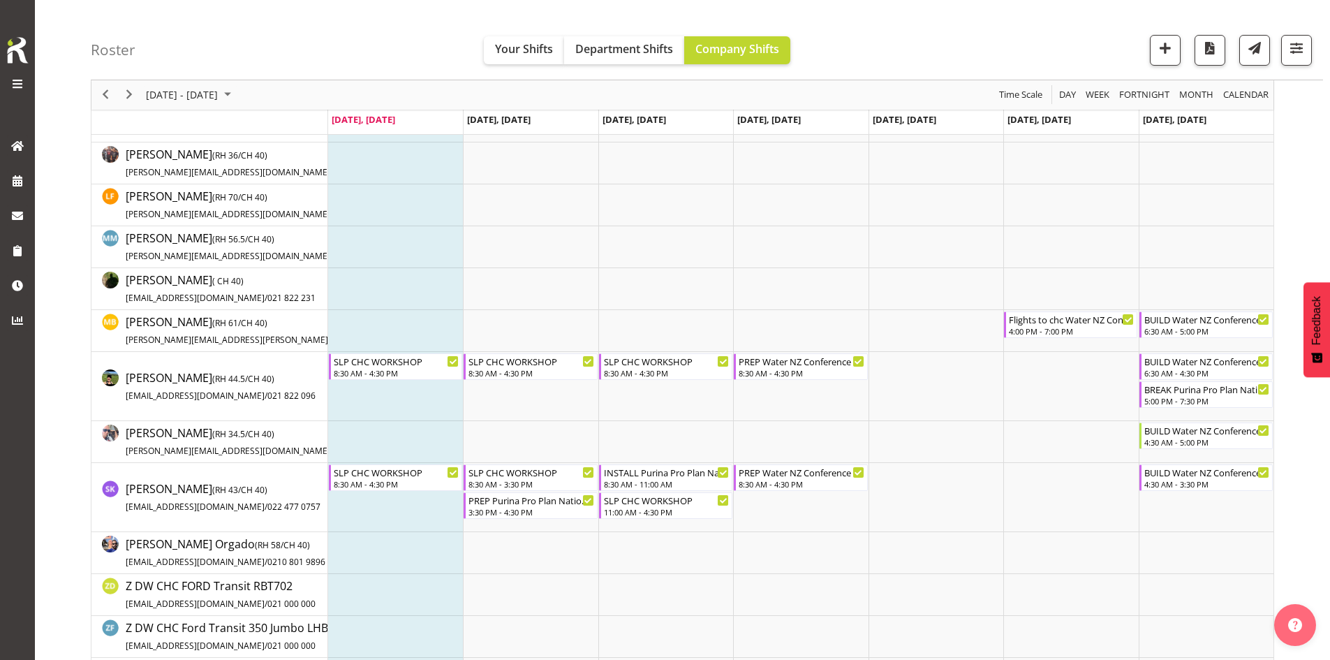
scroll to position [209, 0]
